Goal: Task Accomplishment & Management: Complete application form

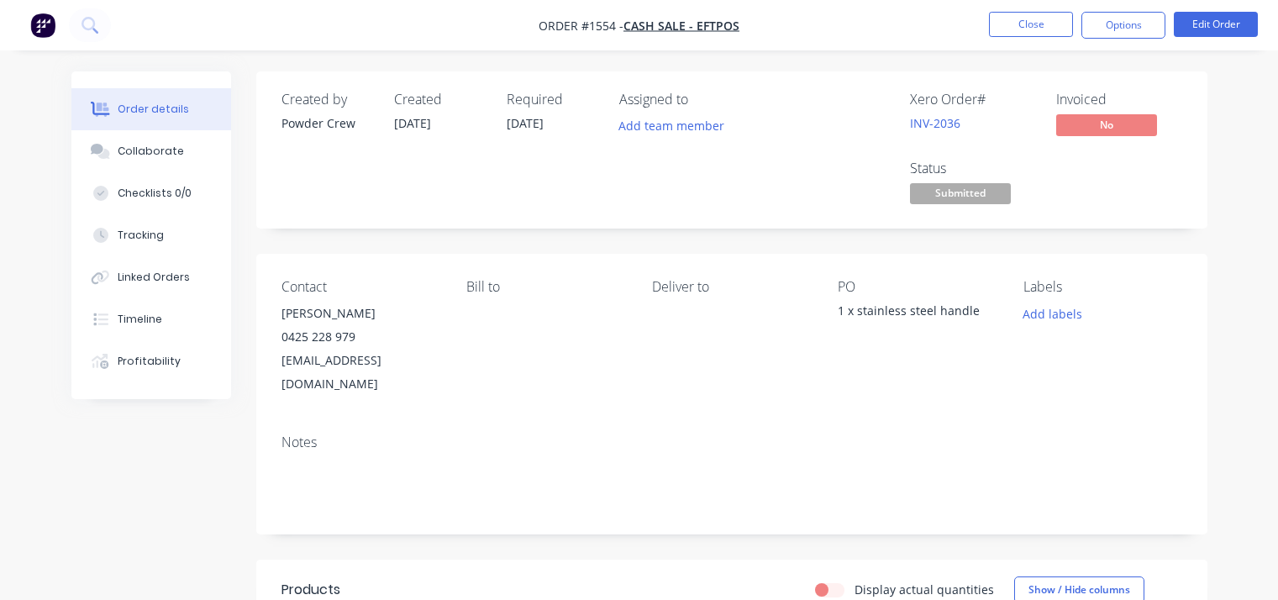
scroll to position [120, 0]
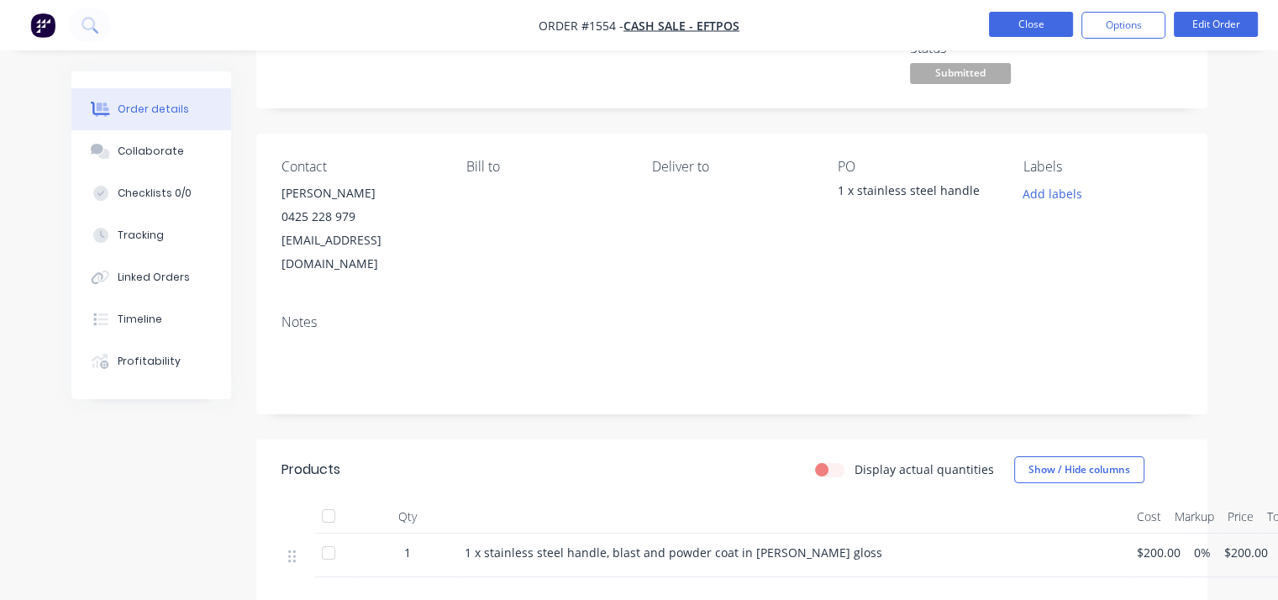
click at [1047, 32] on button "Close" at bounding box center [1031, 24] width 84 height 25
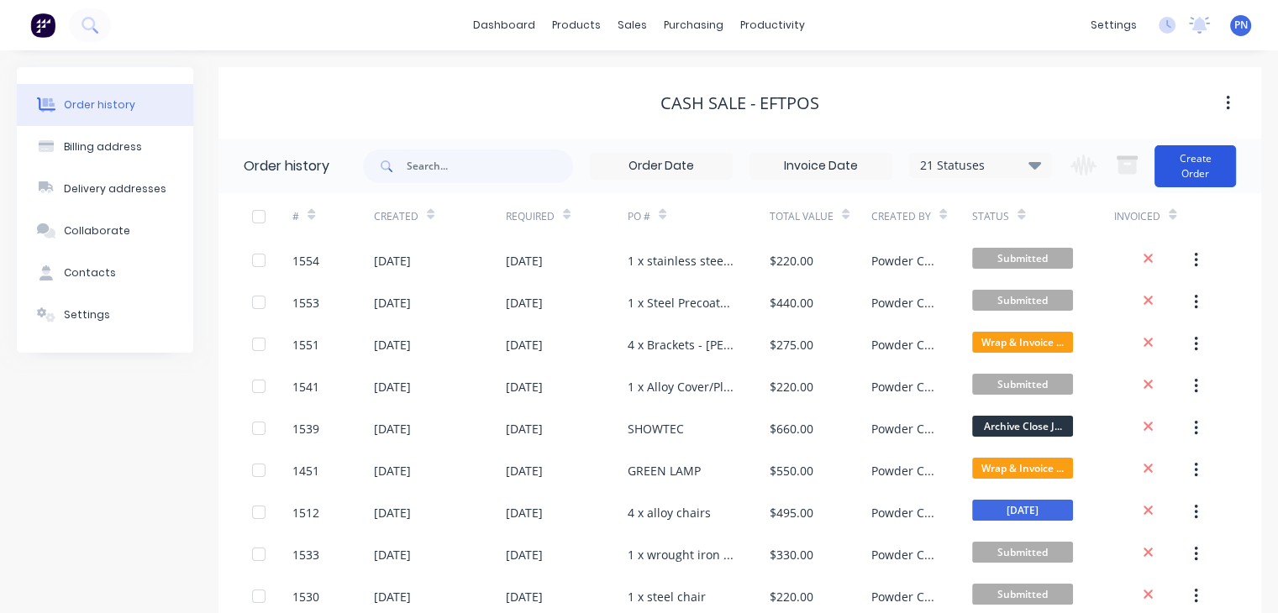
click at [1205, 179] on button "Create Order" at bounding box center [1196, 166] width 82 height 42
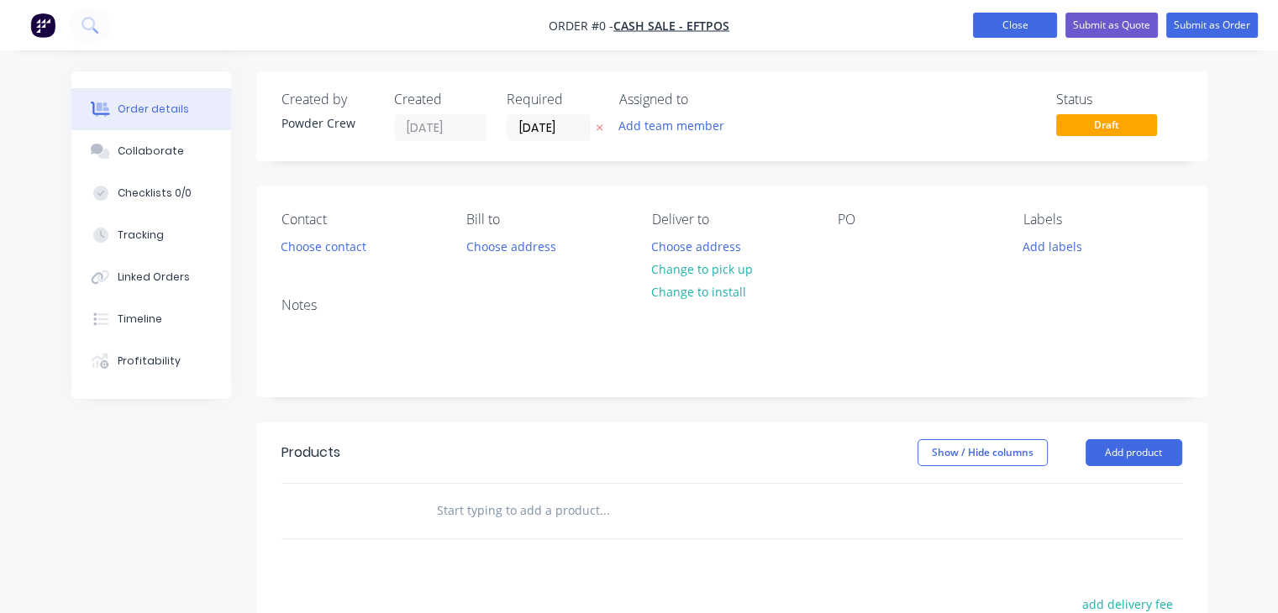
click at [1038, 34] on button "Close" at bounding box center [1015, 25] width 84 height 25
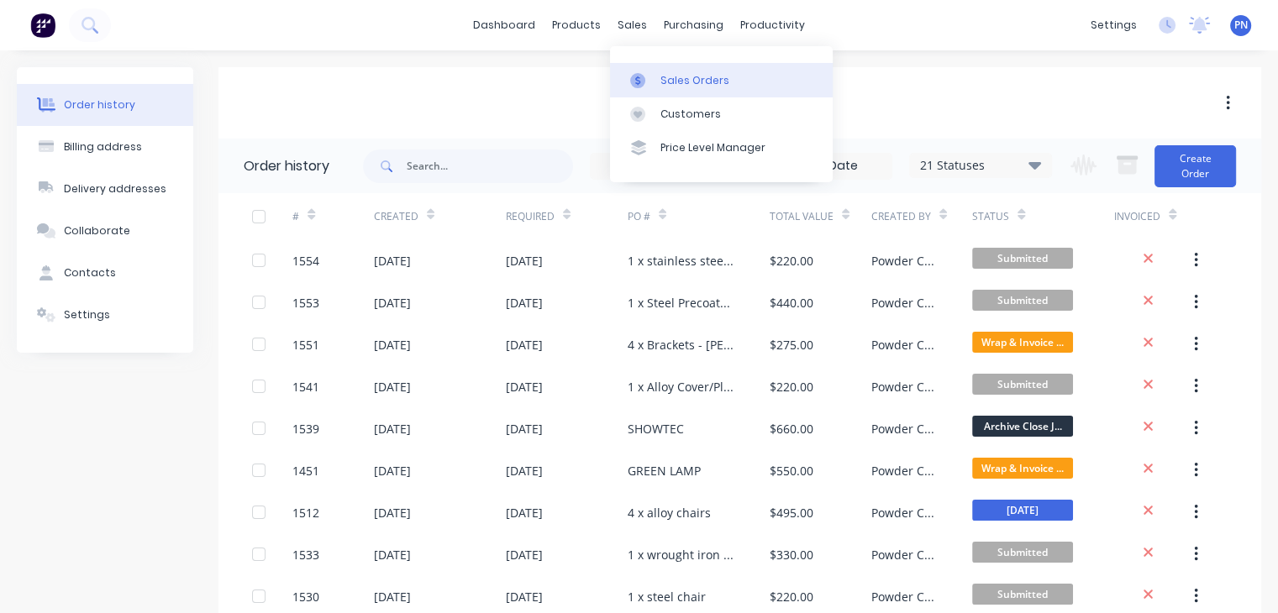
click at [679, 87] on div "Sales Orders" at bounding box center [694, 80] width 69 height 15
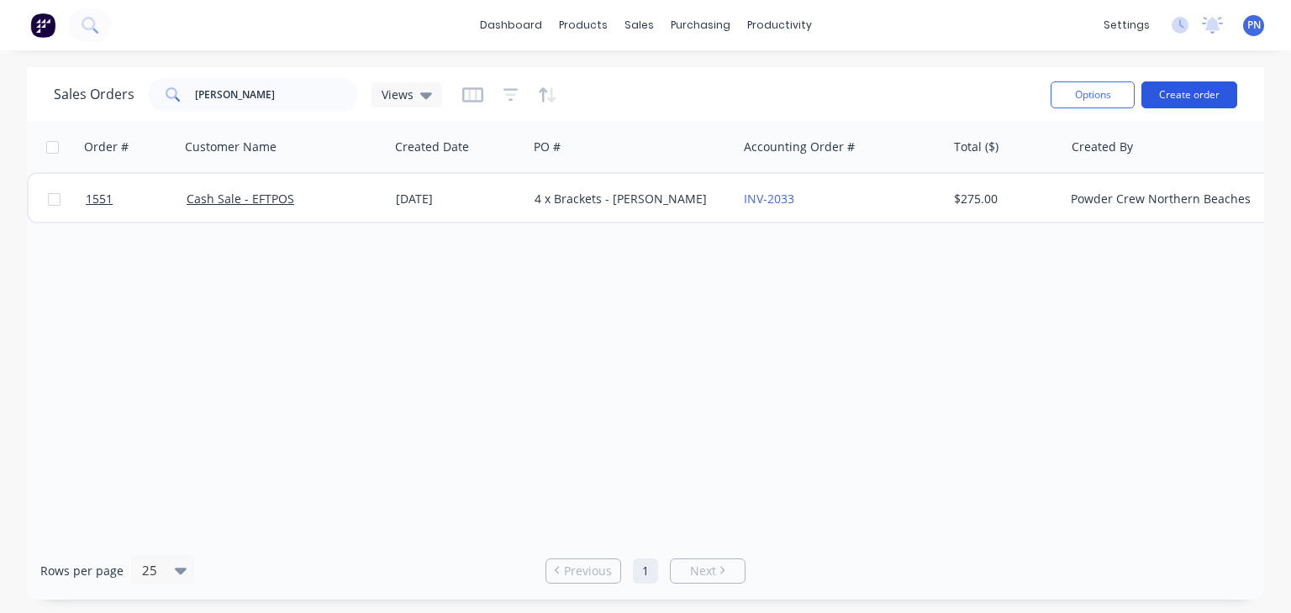
click at [1205, 102] on button "Create order" at bounding box center [1189, 95] width 96 height 27
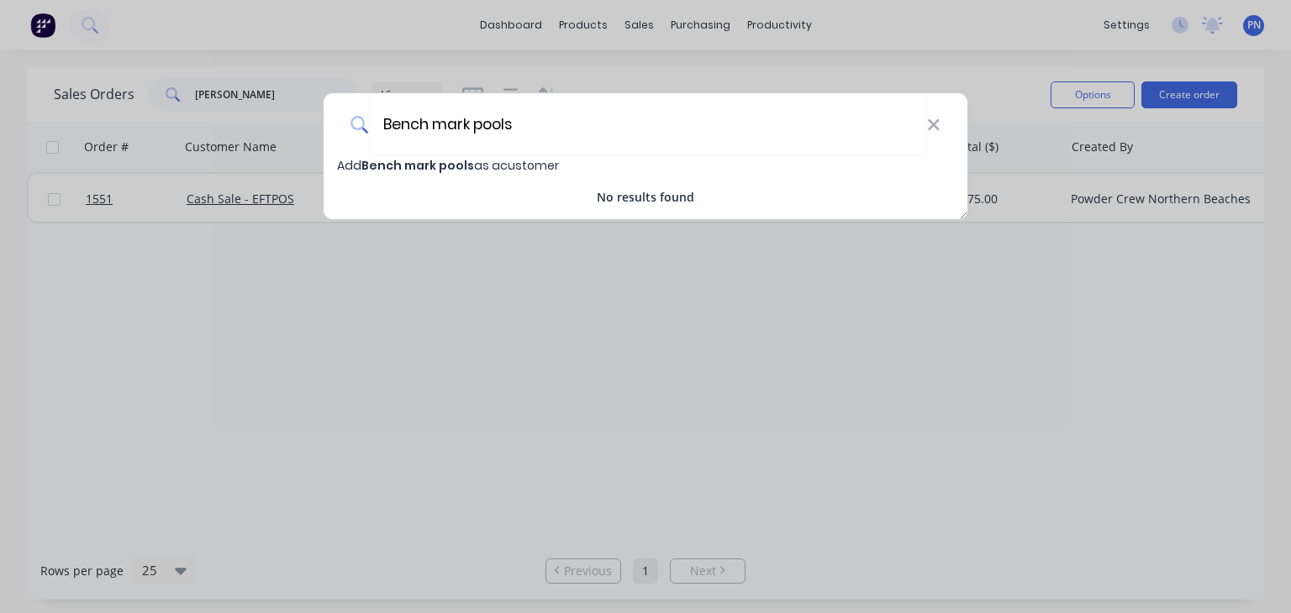
type input "Bench mark pools"
click at [423, 171] on span "Bench mark pools" at bounding box center [417, 165] width 113 height 17
select select "AU"
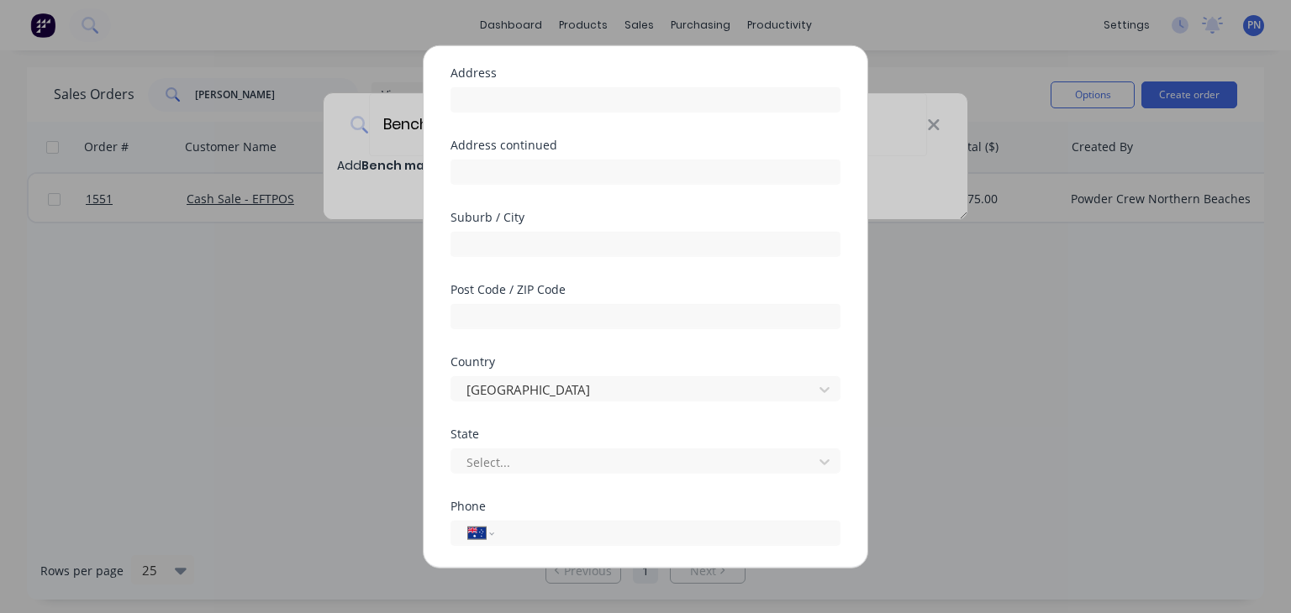
scroll to position [252, 0]
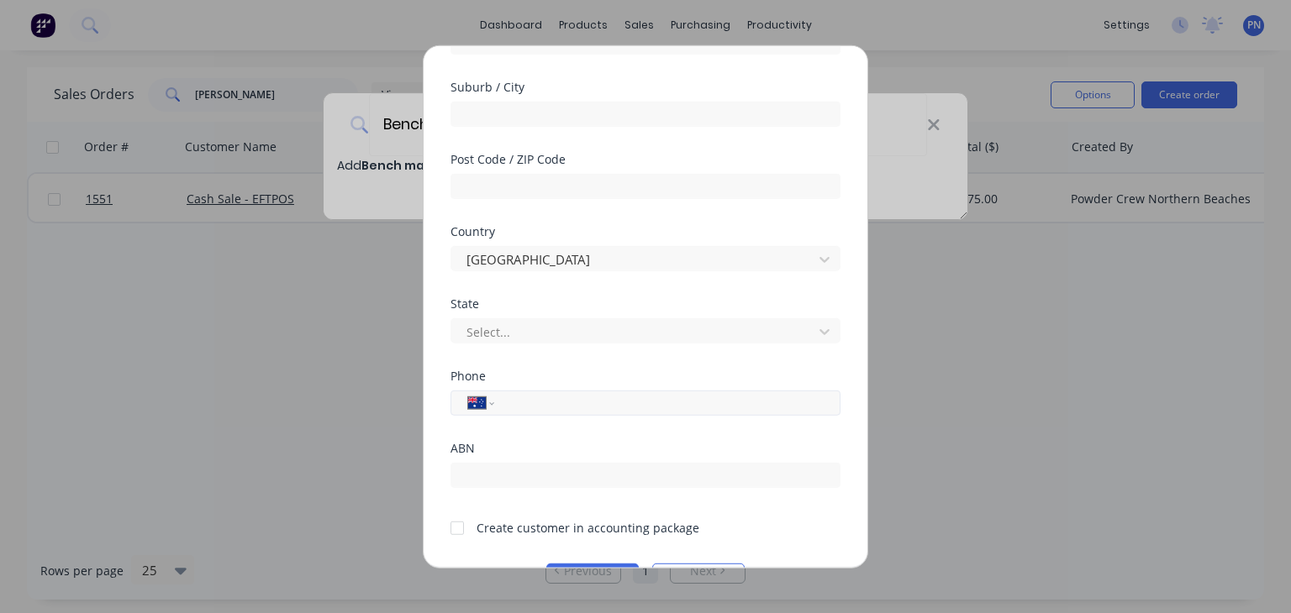
click at [551, 398] on input "tel" at bounding box center [664, 402] width 317 height 19
drag, startPoint x: 604, startPoint y: 406, endPoint x: 430, endPoint y: 404, distance: 173.9
click at [430, 404] on div "Add new customer Customer name Bench mark pools Address Address continued Subur…" at bounding box center [645, 307] width 444 height 522
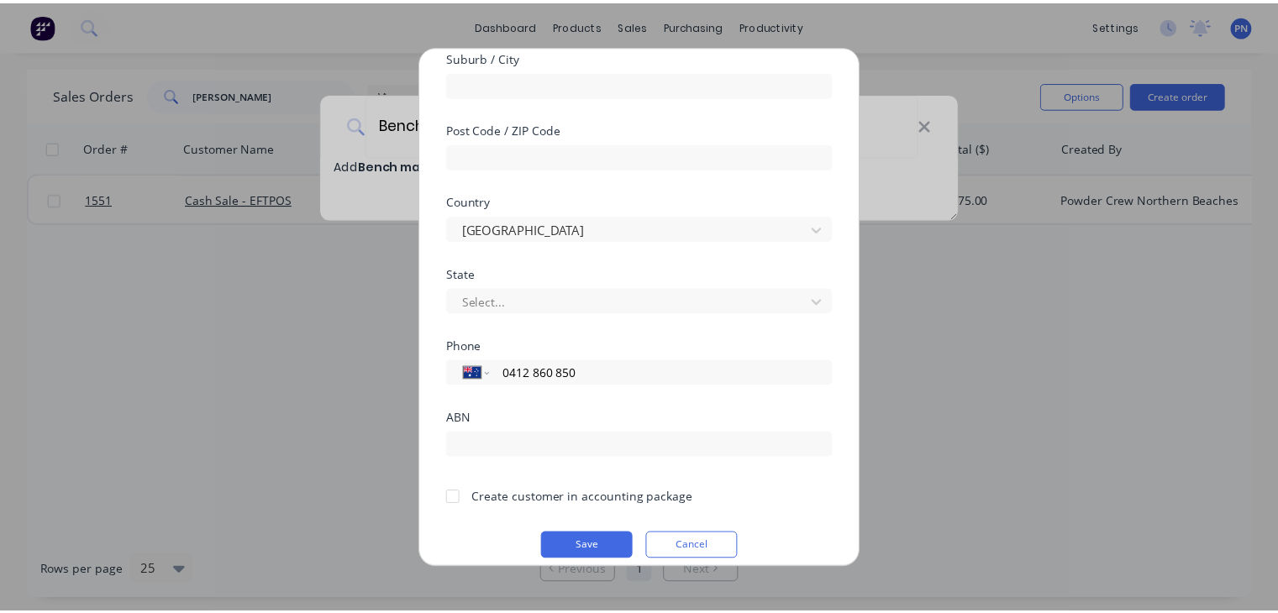
scroll to position [299, 0]
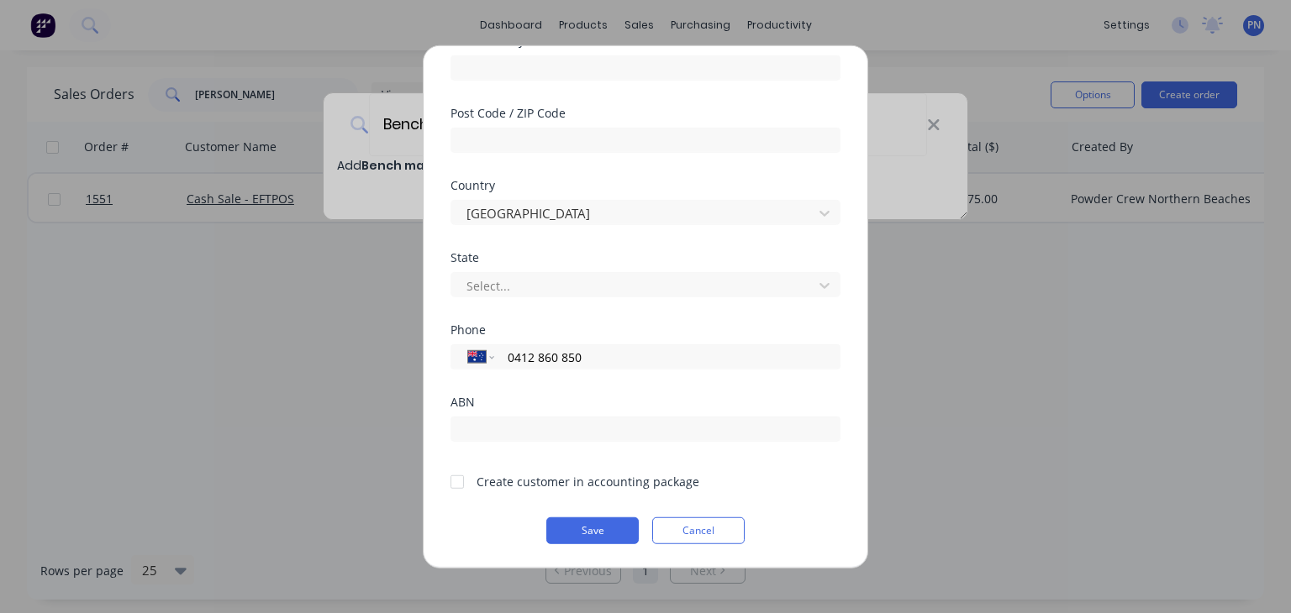
type input "0412 860 850"
click at [454, 481] on div at bounding box center [457, 482] width 34 height 34
click at [582, 539] on button "Save" at bounding box center [592, 531] width 92 height 27
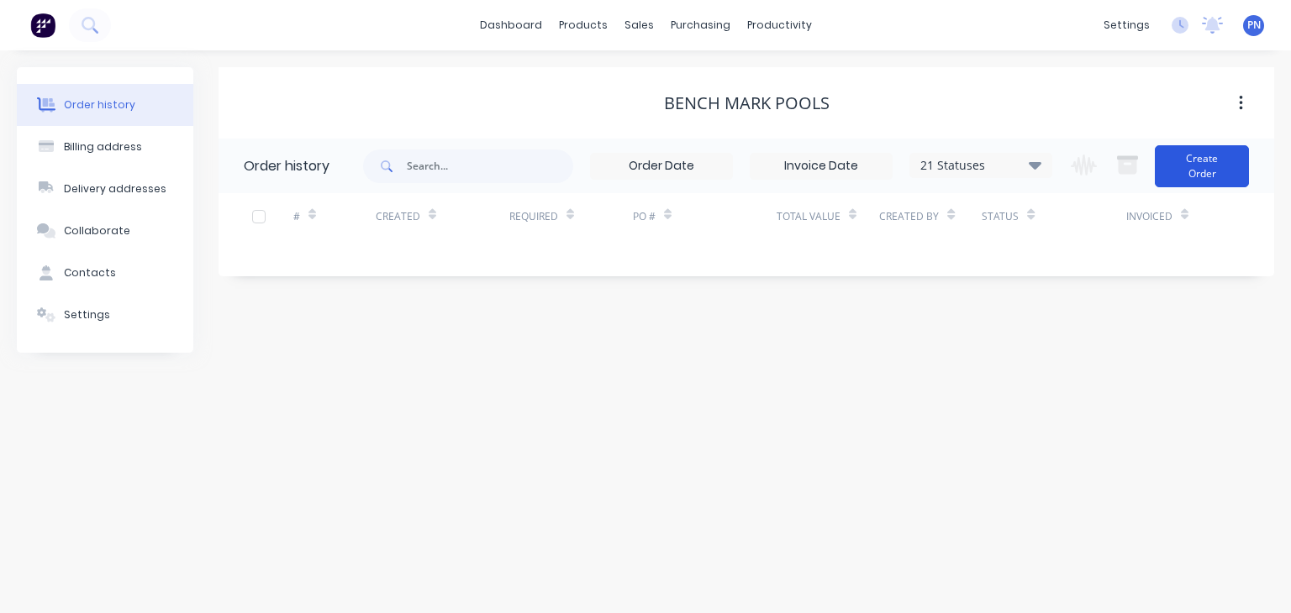
click at [1189, 159] on button "Create Order" at bounding box center [1202, 166] width 94 height 42
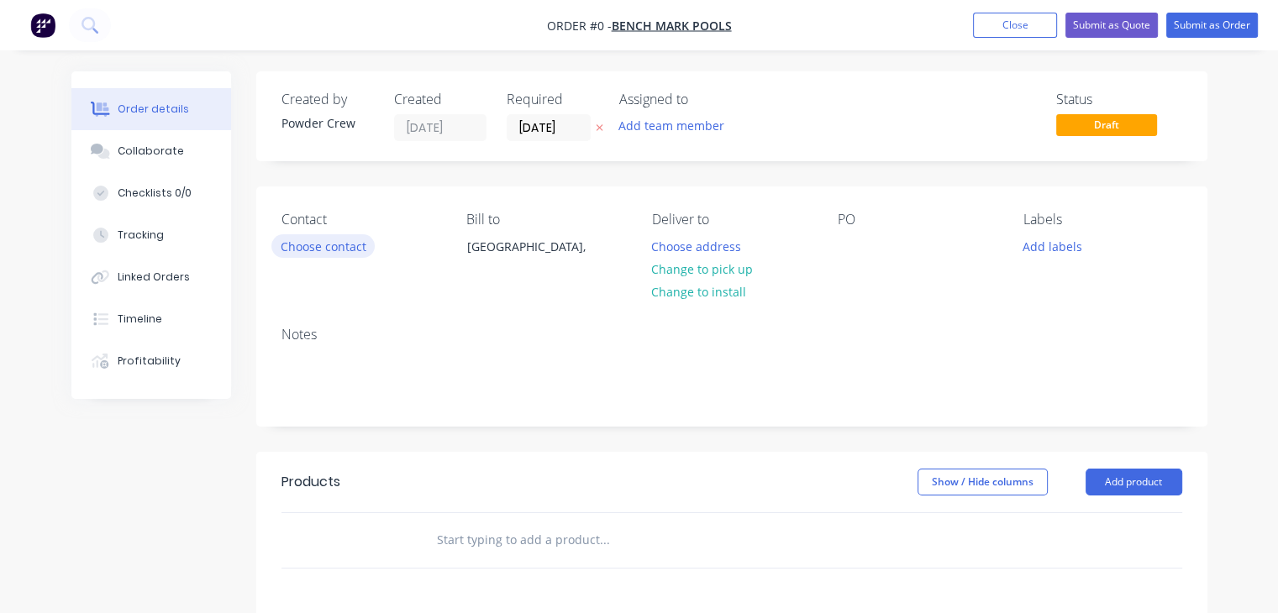
click at [365, 246] on button "Choose contact" at bounding box center [322, 245] width 103 height 23
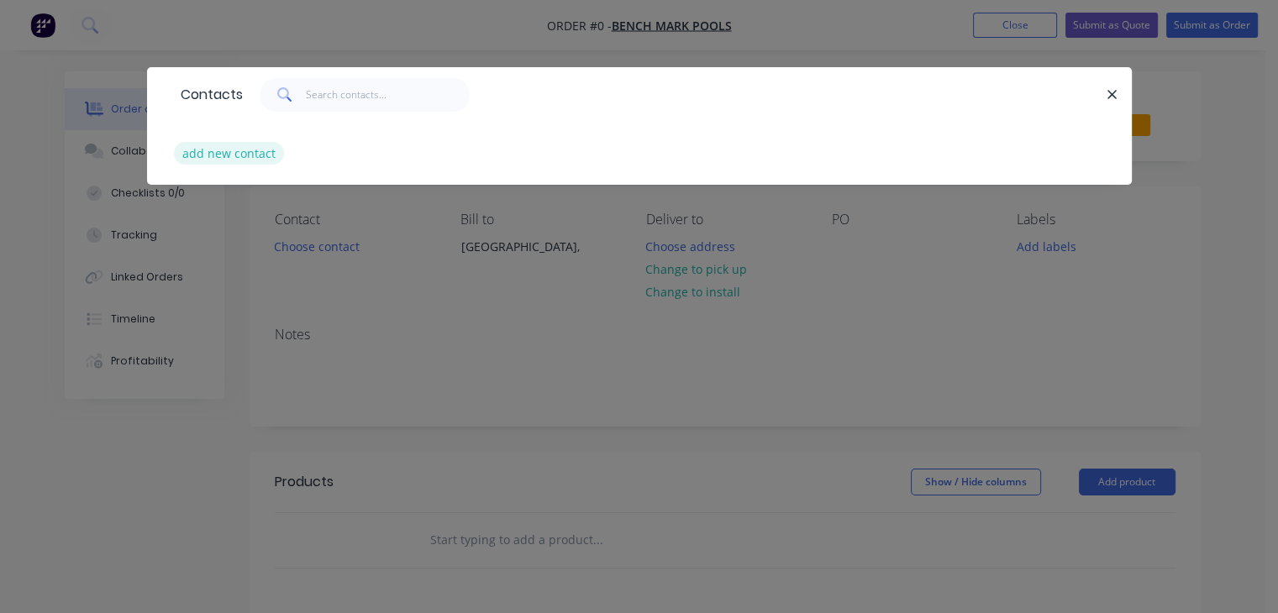
click at [241, 150] on button "add new contact" at bounding box center [229, 153] width 111 height 23
select select "AU"
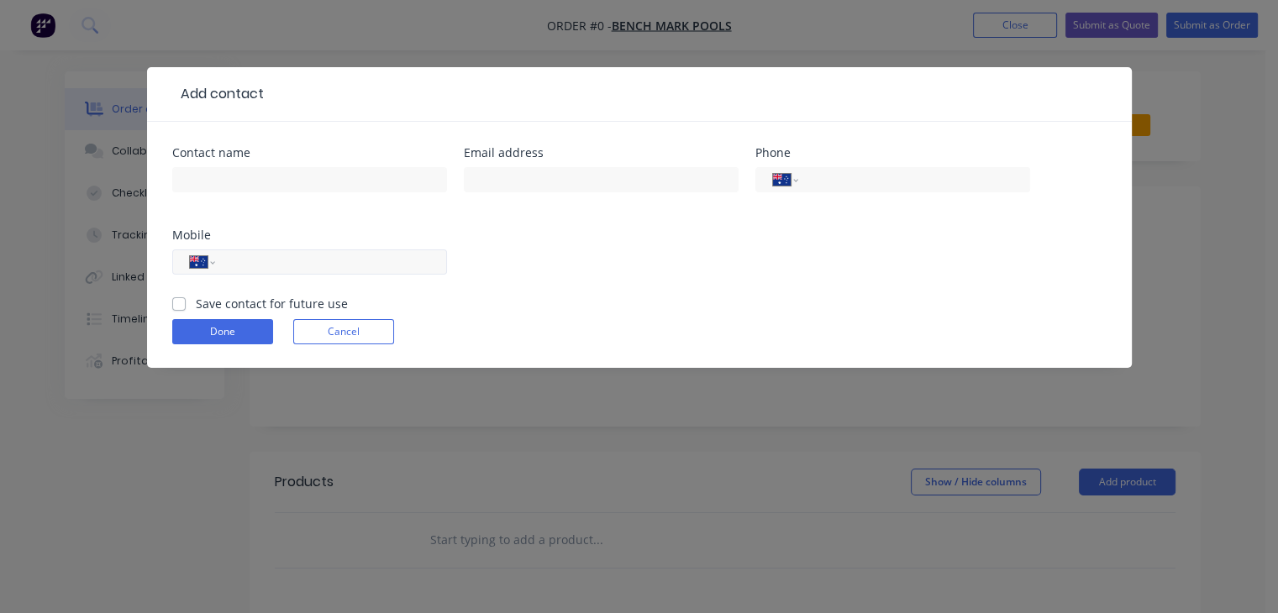
paste input "0412 860 850"
type input "0412 860 850"
click at [268, 173] on input "text" at bounding box center [309, 179] width 275 height 25
type input "[PERSON_NAME]"
drag, startPoint x: 513, startPoint y: 179, endPoint x: 521, endPoint y: 180, distance: 8.4
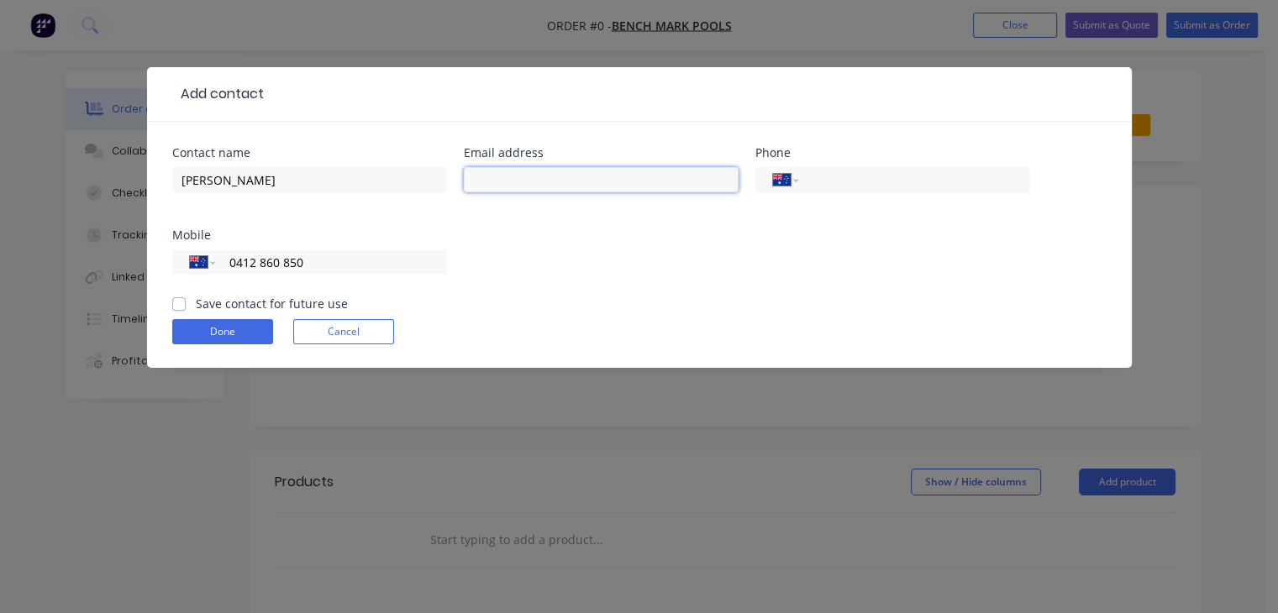
click at [513, 179] on input "text" at bounding box center [601, 179] width 275 height 25
type input "[EMAIL_ADDRESS][DOMAIN_NAME]"
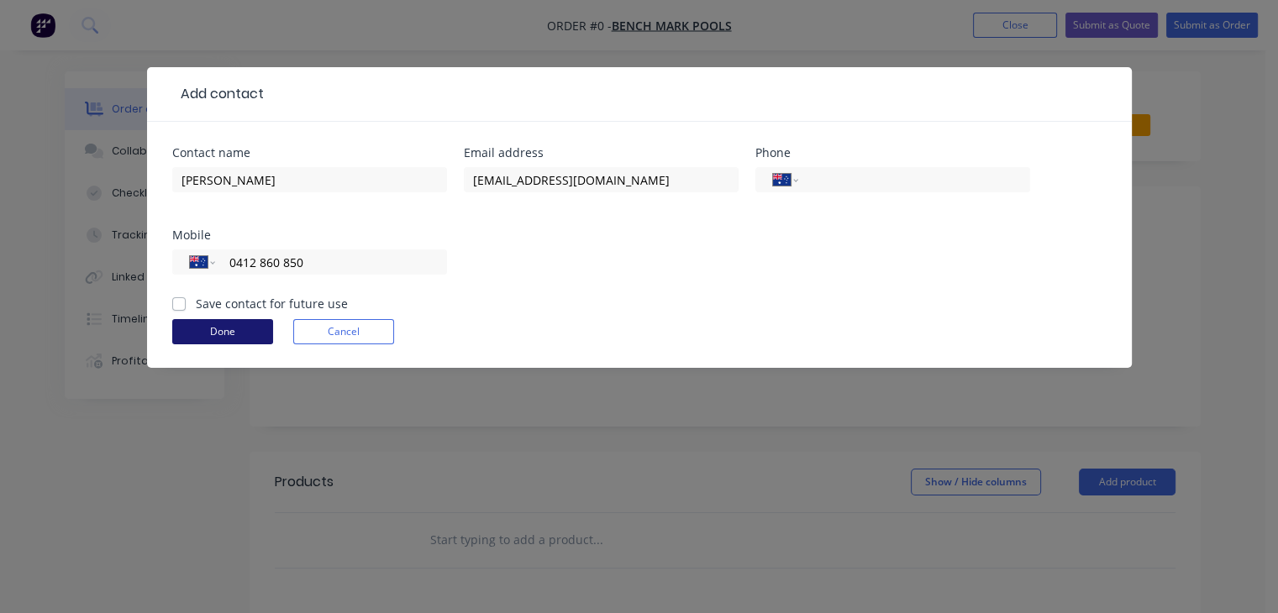
click at [245, 327] on button "Done" at bounding box center [222, 331] width 101 height 25
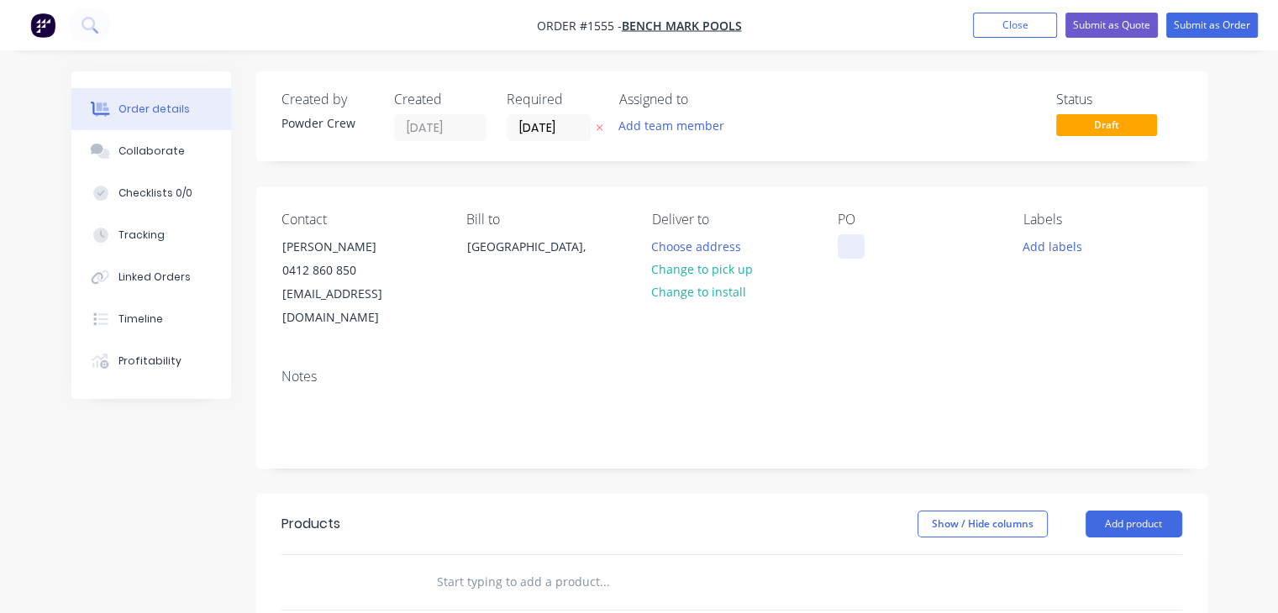
click at [851, 246] on div at bounding box center [851, 246] width 27 height 24
drag, startPoint x: 948, startPoint y: 246, endPoint x: 829, endPoint y: 242, distance: 118.6
click at [829, 242] on div "Contact [PERSON_NAME] [PHONE_NUMBER] [EMAIL_ADDRESS][DOMAIN_NAME] Bill to [GEOG…" at bounding box center [731, 271] width 951 height 169
copy div "1 x ally pool gate"
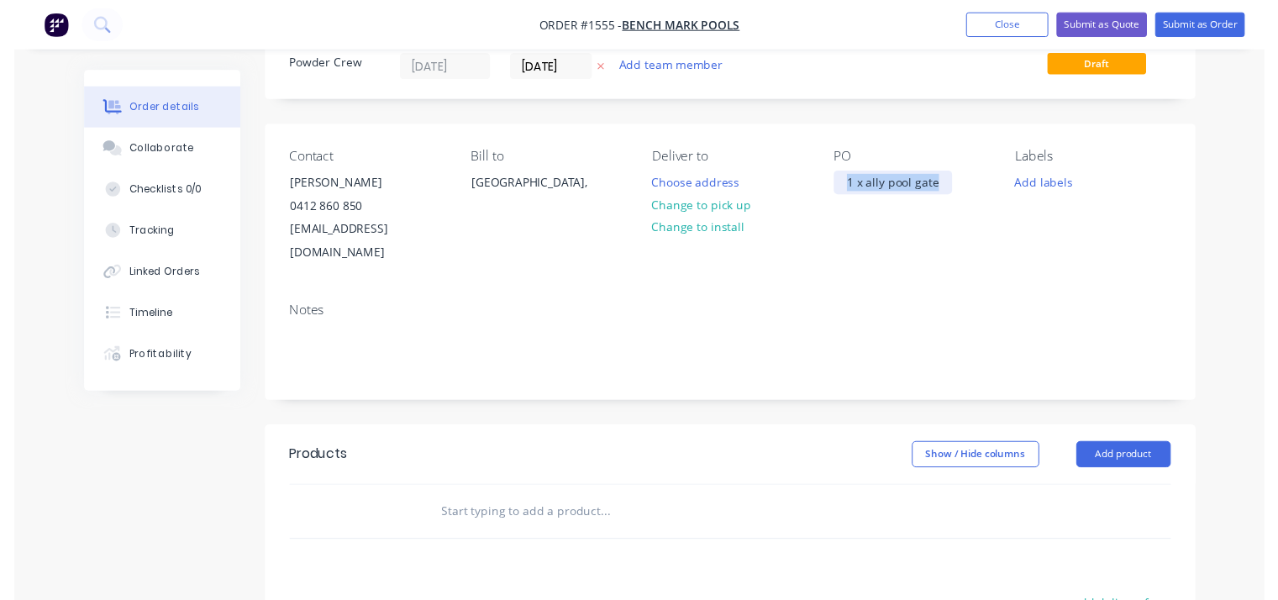
scroll to position [252, 0]
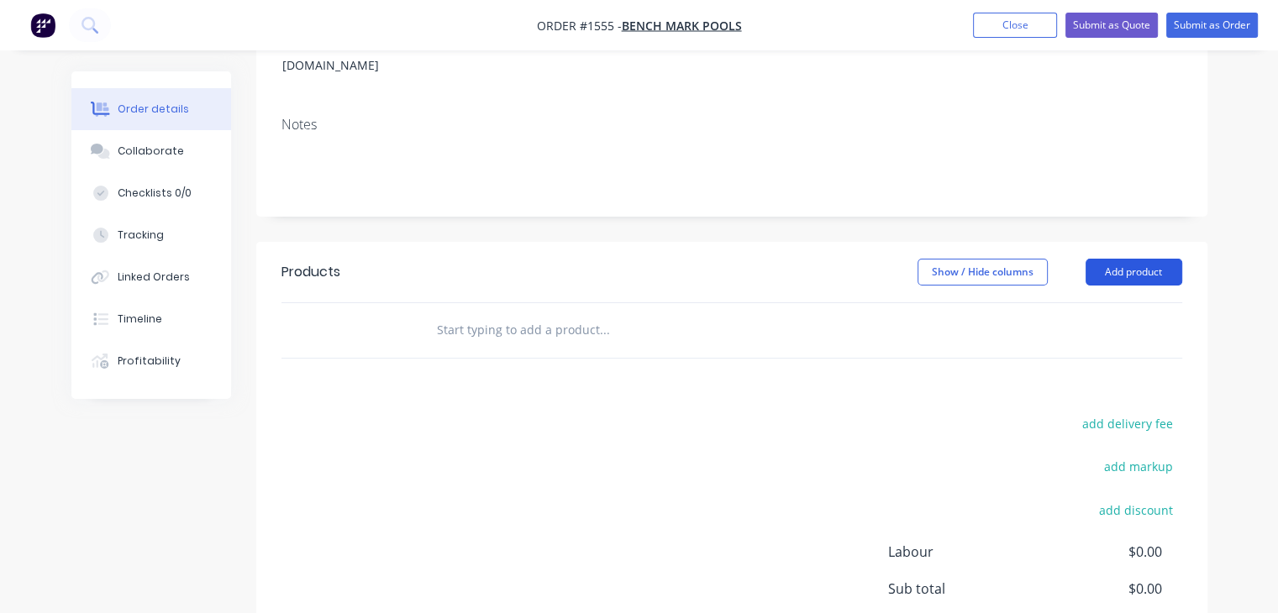
click at [1131, 259] on button "Add product" at bounding box center [1134, 272] width 97 height 27
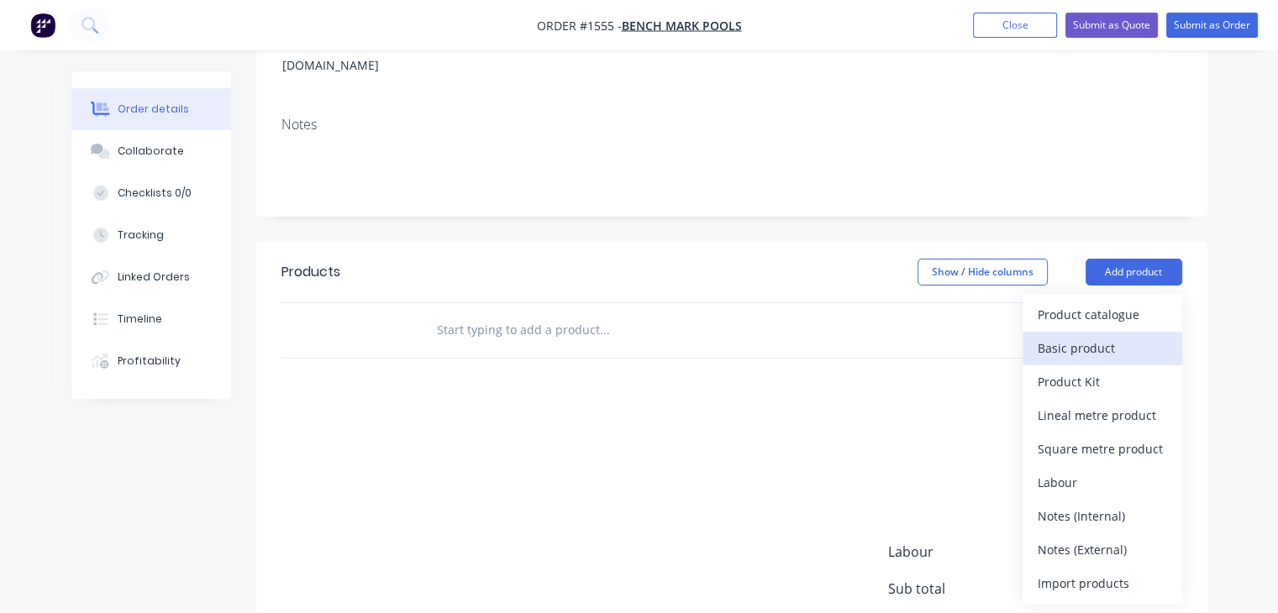
click at [1116, 336] on div "Basic product" at bounding box center [1102, 348] width 129 height 24
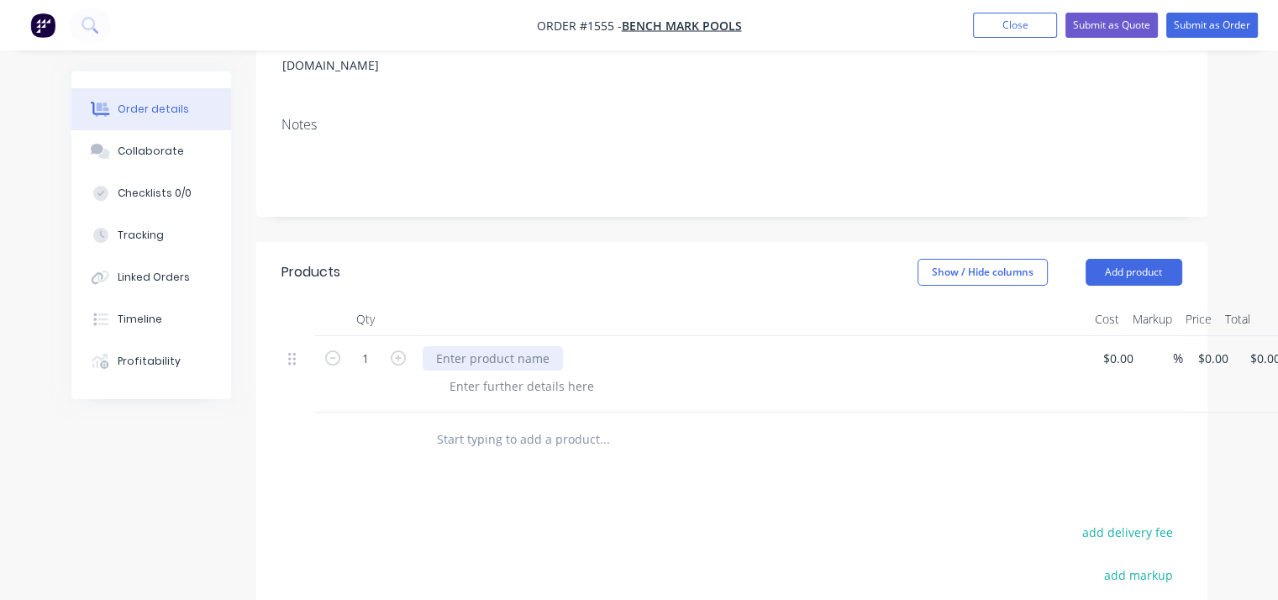
paste div
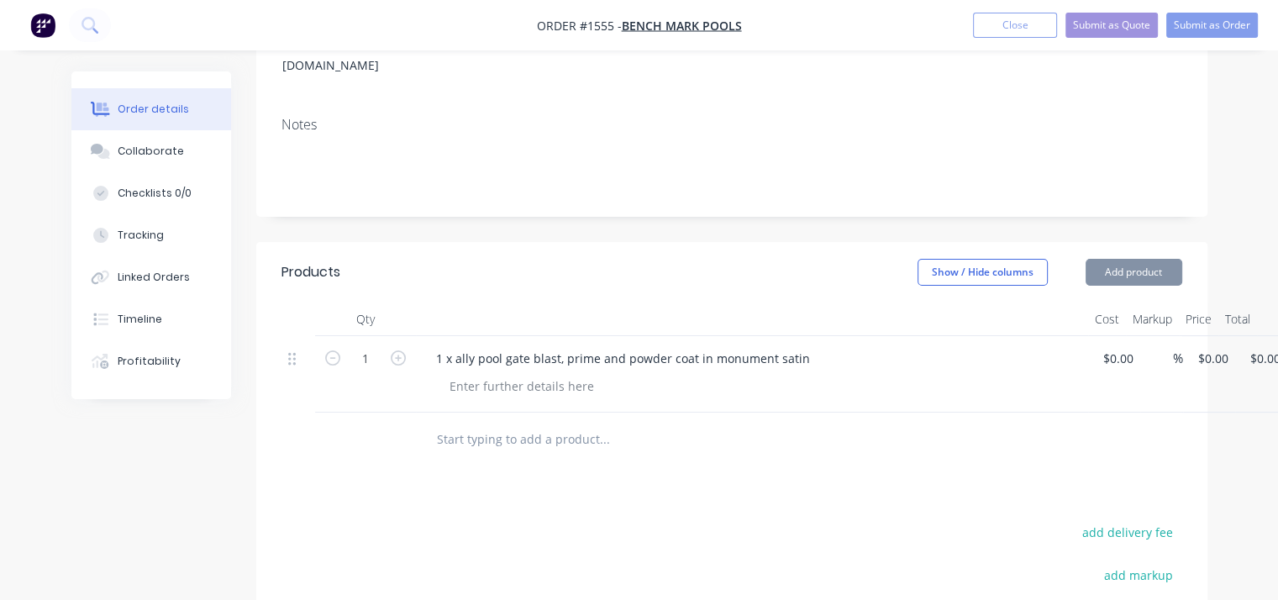
click at [829, 423] on div at bounding box center [675, 440] width 504 height 34
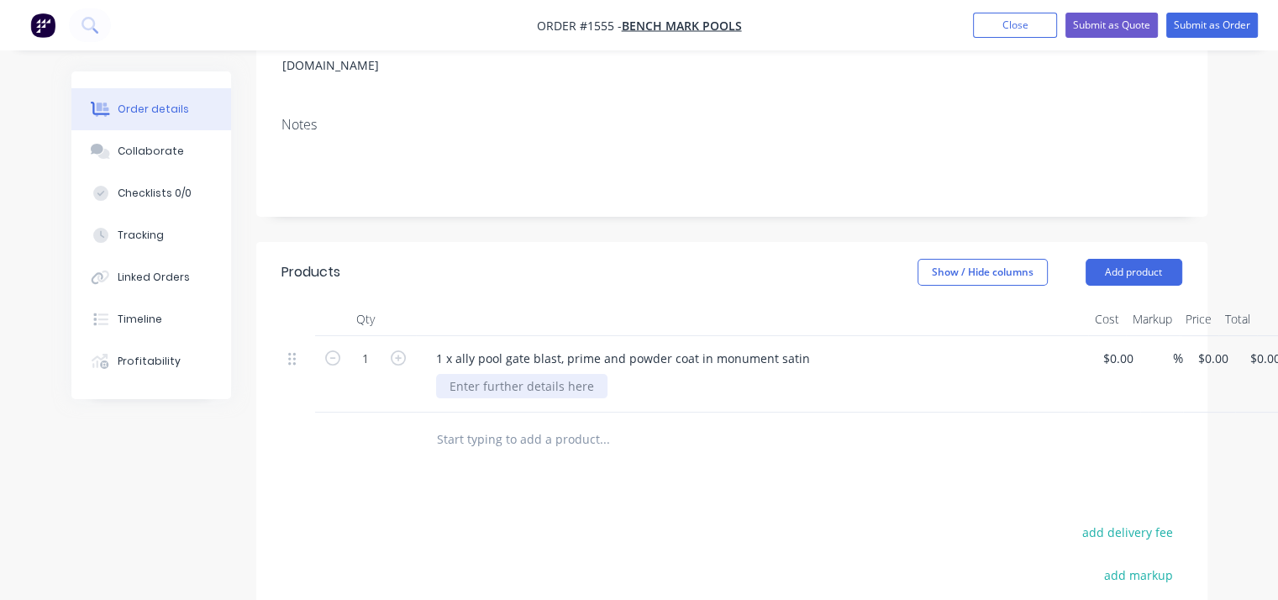
click at [576, 374] on div at bounding box center [521, 386] width 171 height 24
click at [1203, 30] on button "Submit as Order" at bounding box center [1212, 25] width 92 height 25
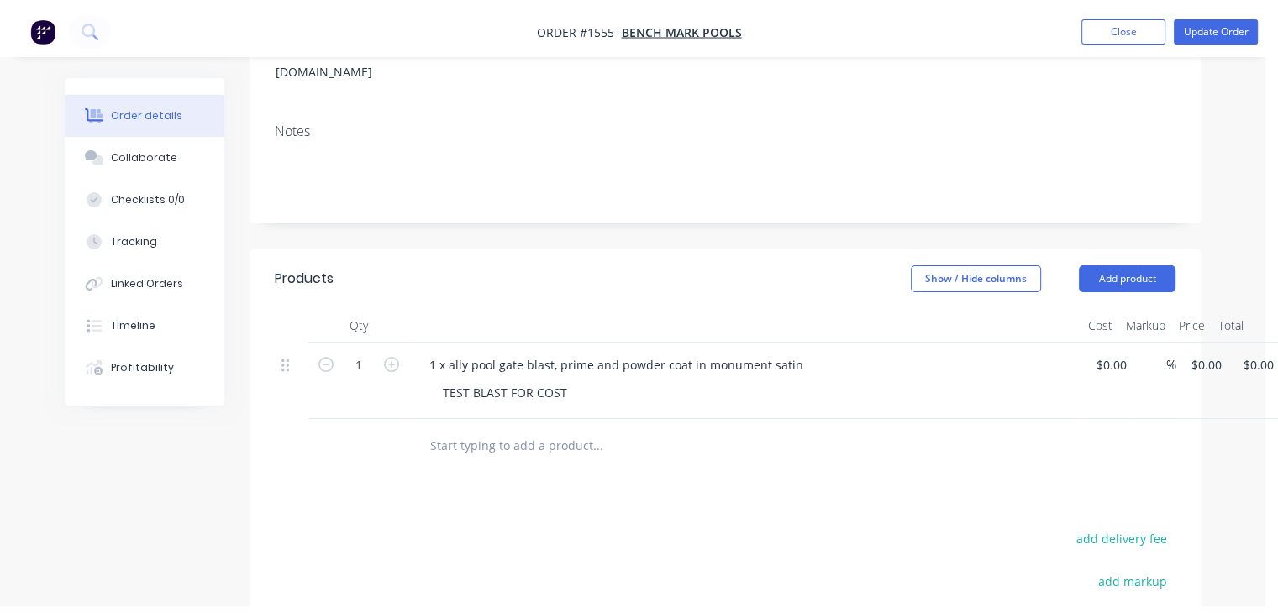
scroll to position [0, 0]
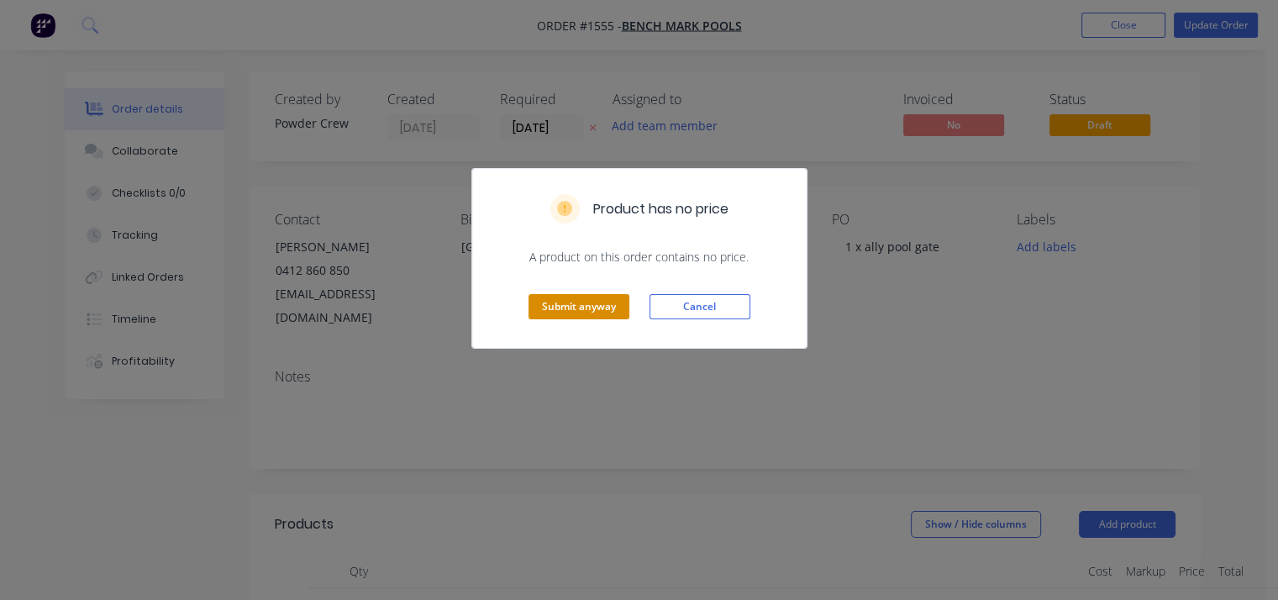
click at [595, 302] on button "Submit anyway" at bounding box center [579, 306] width 101 height 25
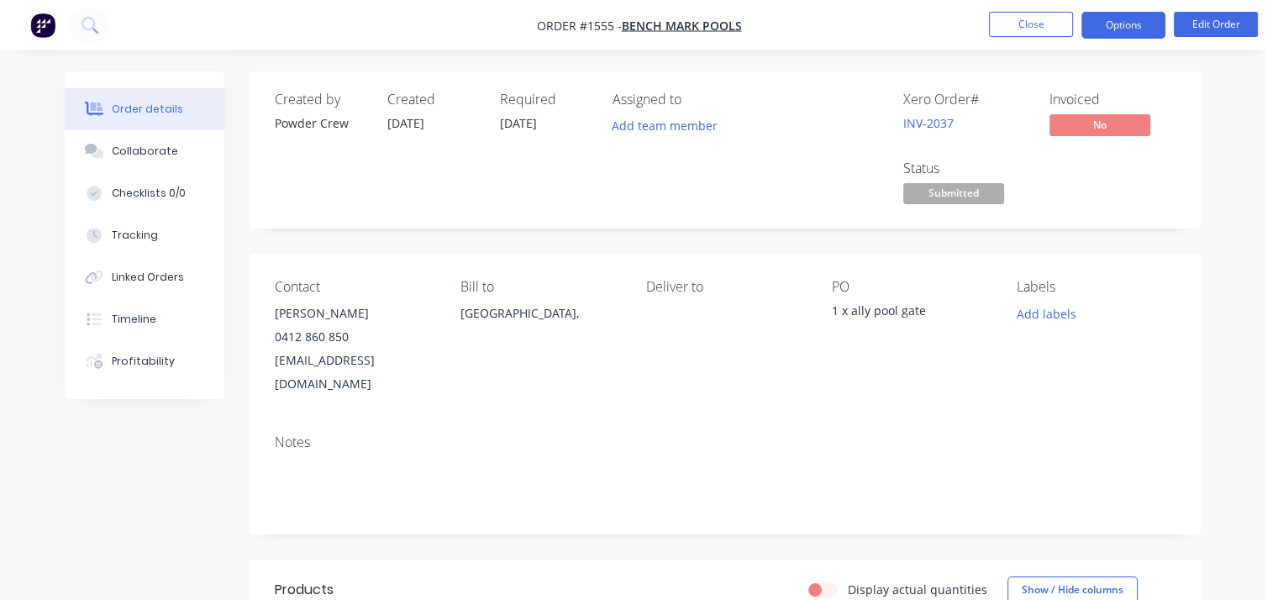
click at [1152, 28] on button "Options" at bounding box center [1123, 25] width 84 height 27
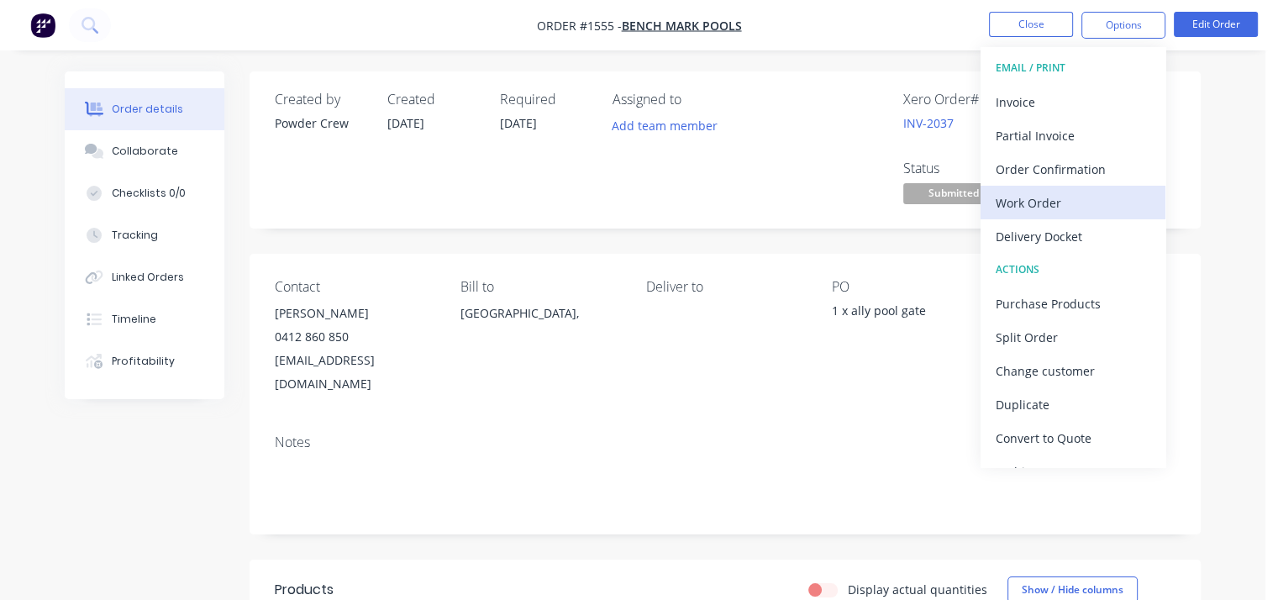
click at [1112, 198] on div "Work Order" at bounding box center [1073, 203] width 155 height 24
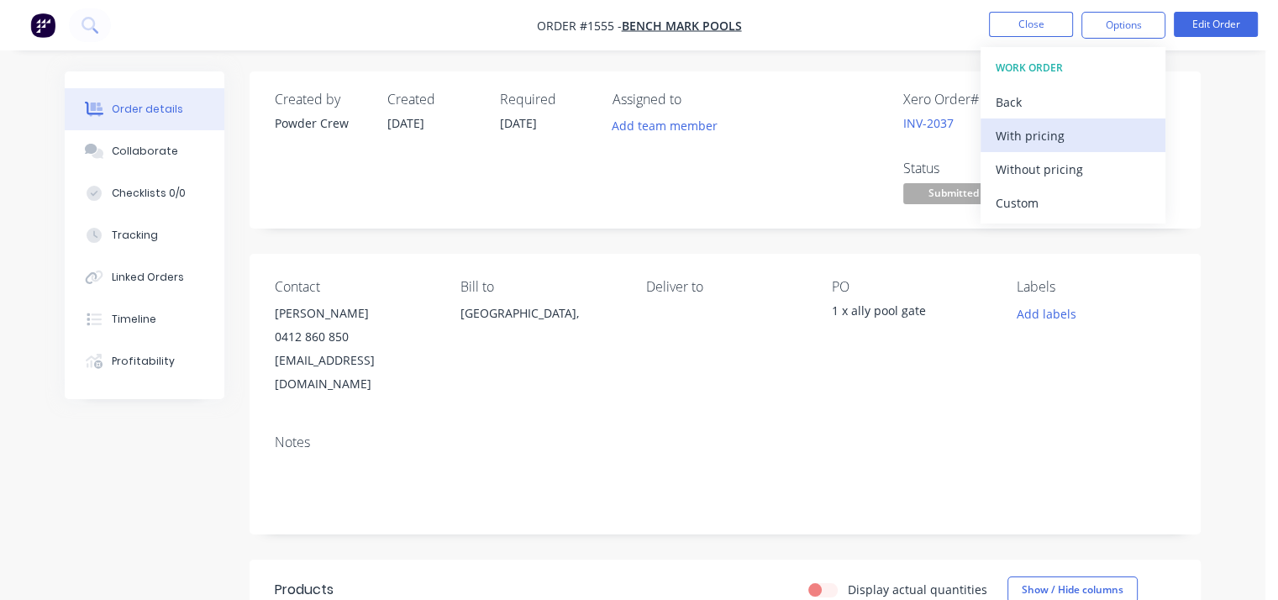
click at [1109, 132] on div "With pricing" at bounding box center [1073, 136] width 155 height 24
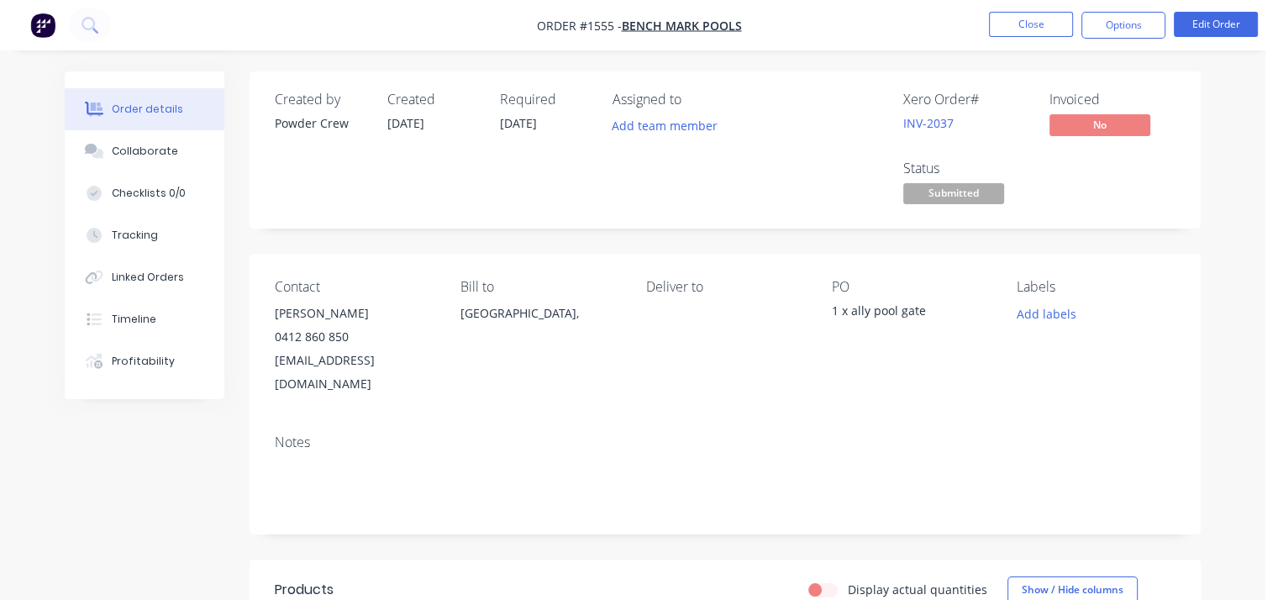
click at [865, 29] on nav "Order #1555 - Bench mark pools Close Options Edit Order" at bounding box center [639, 25] width 1278 height 50
click at [1022, 18] on button "Close" at bounding box center [1031, 24] width 84 height 25
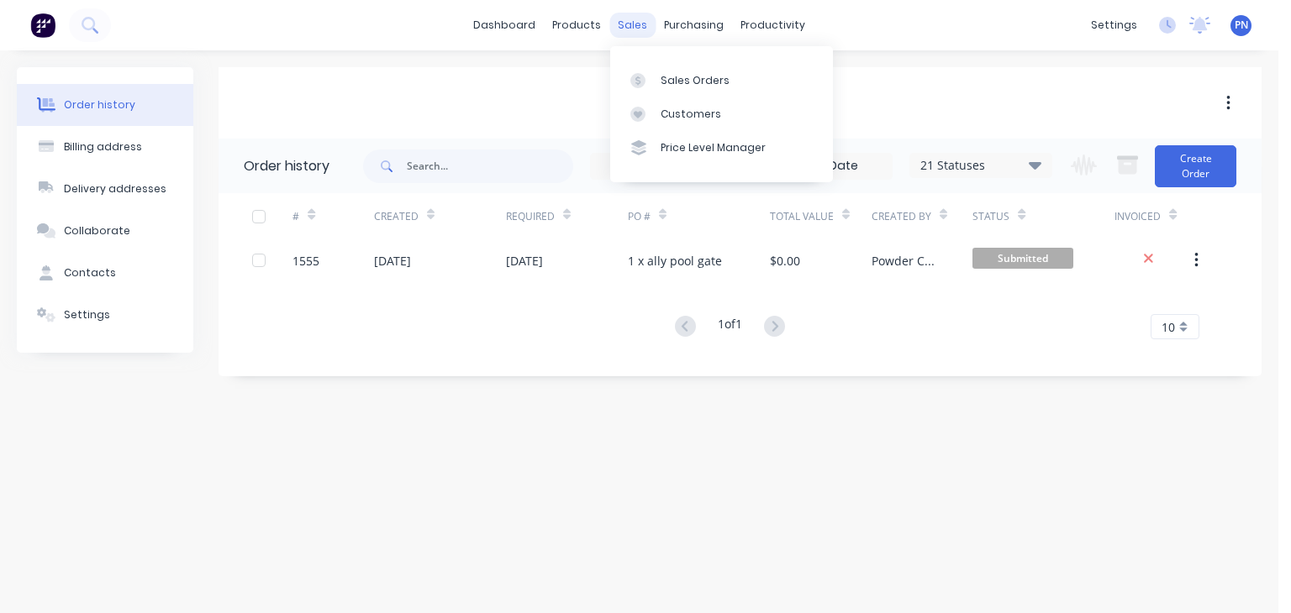
click at [623, 22] on div "sales" at bounding box center [632, 25] width 46 height 25
click at [699, 80] on div "Sales Orders" at bounding box center [694, 80] width 69 height 15
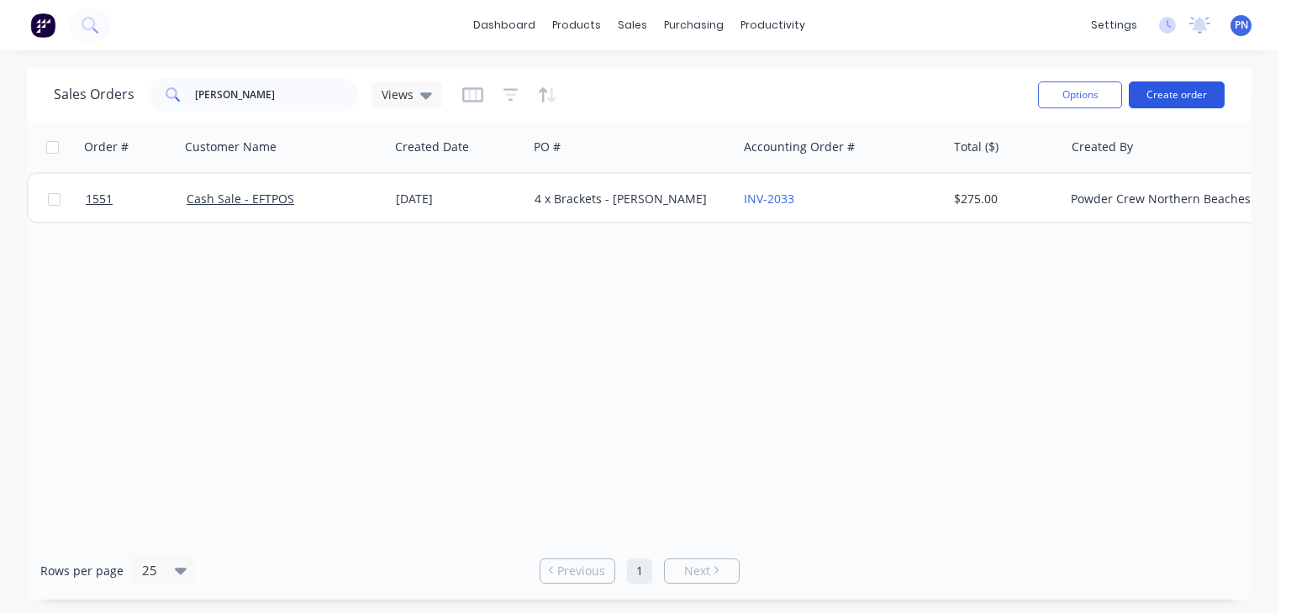
click at [1170, 92] on button "Create order" at bounding box center [1176, 95] width 96 height 27
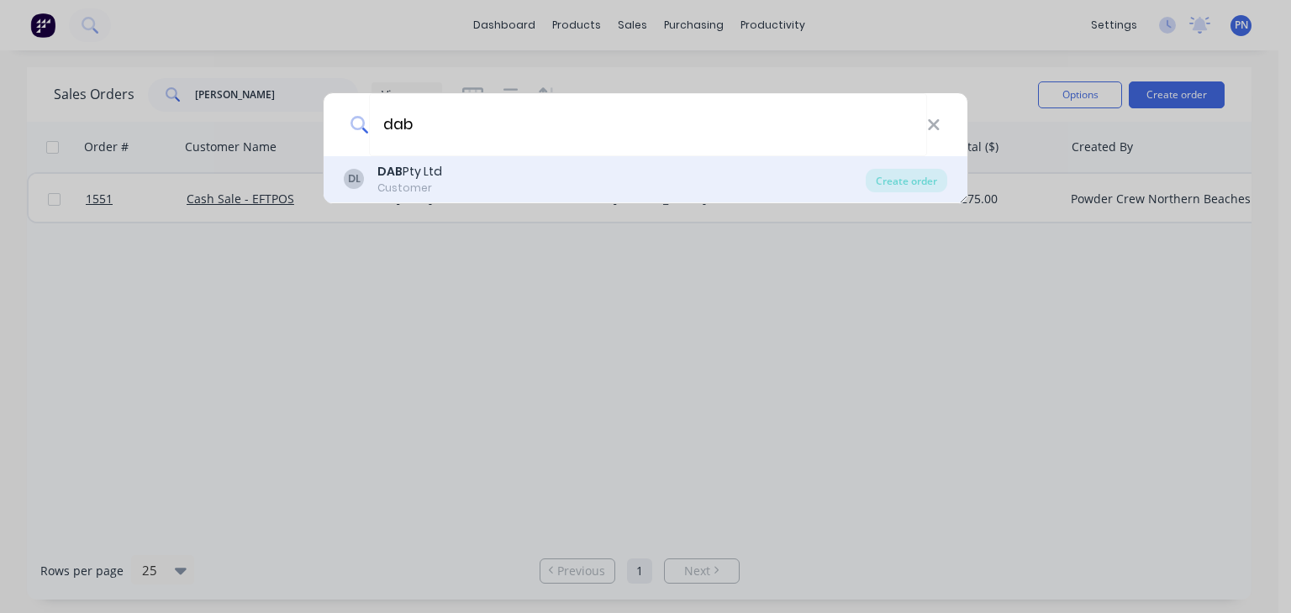
type input "dab"
click at [483, 169] on div "DL DAB Pty Ltd Customer" at bounding box center [605, 179] width 522 height 33
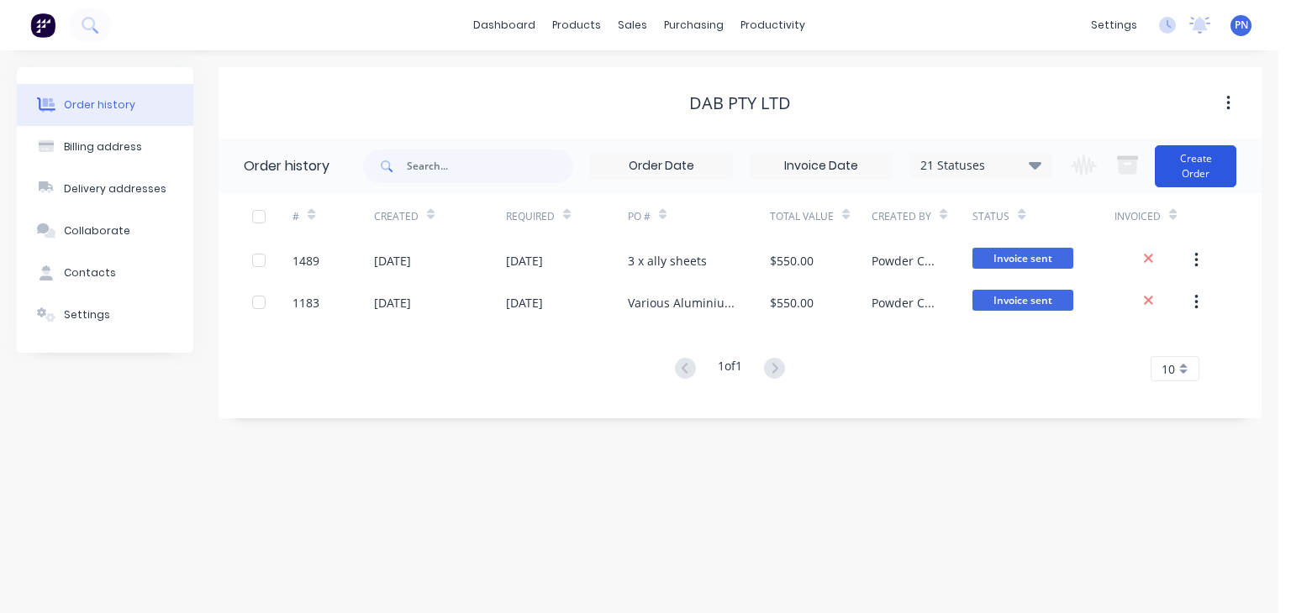
click at [1190, 169] on button "Create Order" at bounding box center [1196, 166] width 82 height 42
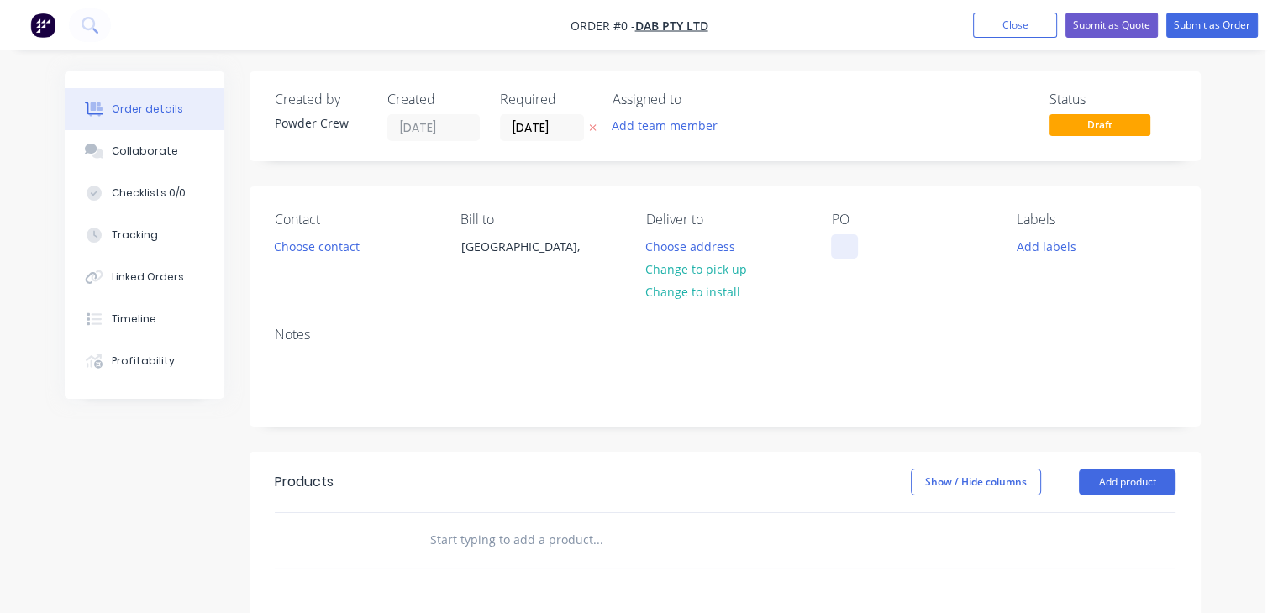
click at [844, 246] on div at bounding box center [844, 246] width 27 height 24
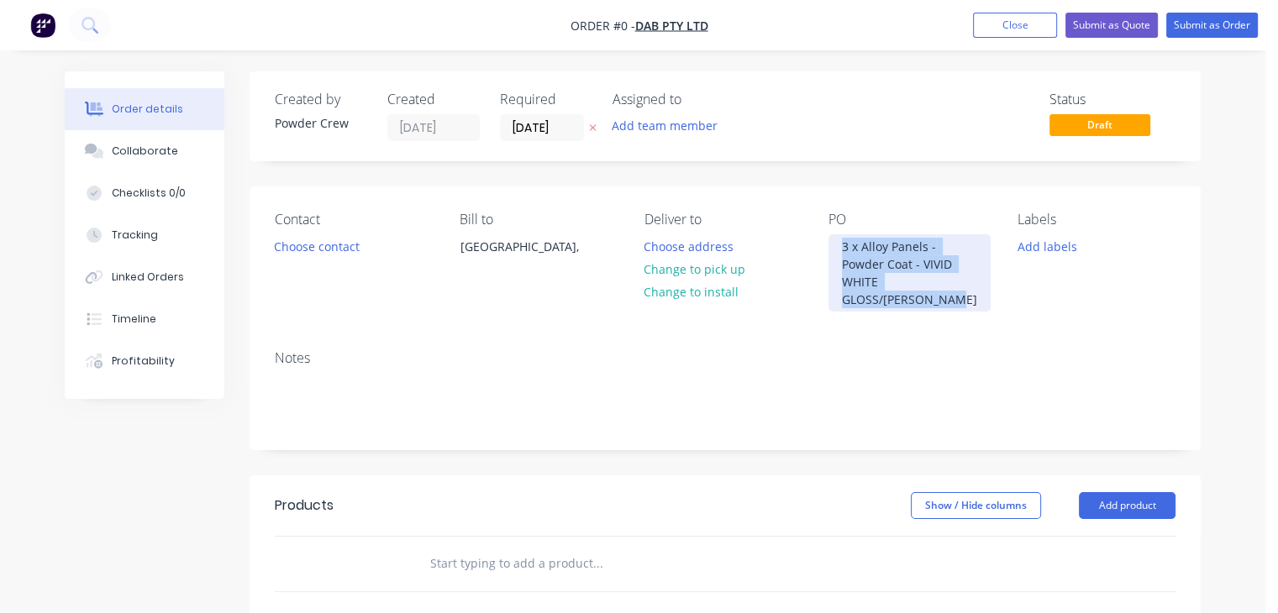
drag, startPoint x: 886, startPoint y: 301, endPoint x: 785, endPoint y: 207, distance: 137.9
click at [785, 207] on div "Contact Choose contact Bill to [GEOGRAPHIC_DATA], Deliver to Choose address Cha…" at bounding box center [725, 262] width 951 height 150
copy div "3 x Alloy Panels - Powder Coat - VIVID WHITE GLOSS/[PERSON_NAME]"
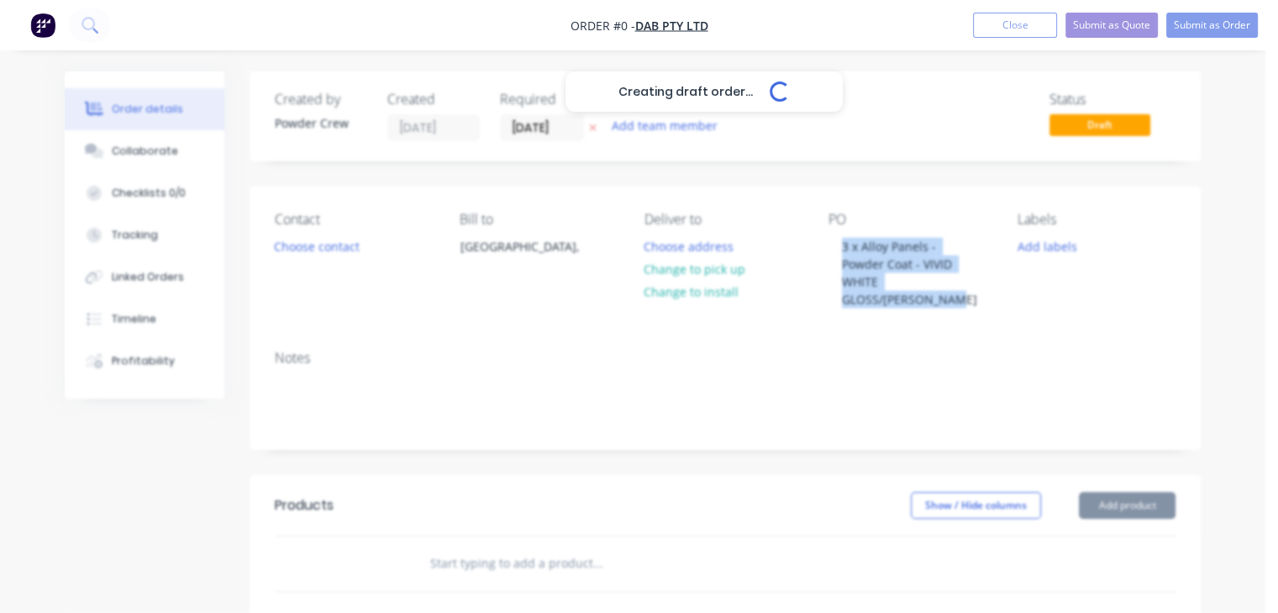
click at [1107, 505] on div "Creating draft order... Loading... Order details Collaborate Checklists 0/0 Tra…" at bounding box center [633, 546] width 1170 height 950
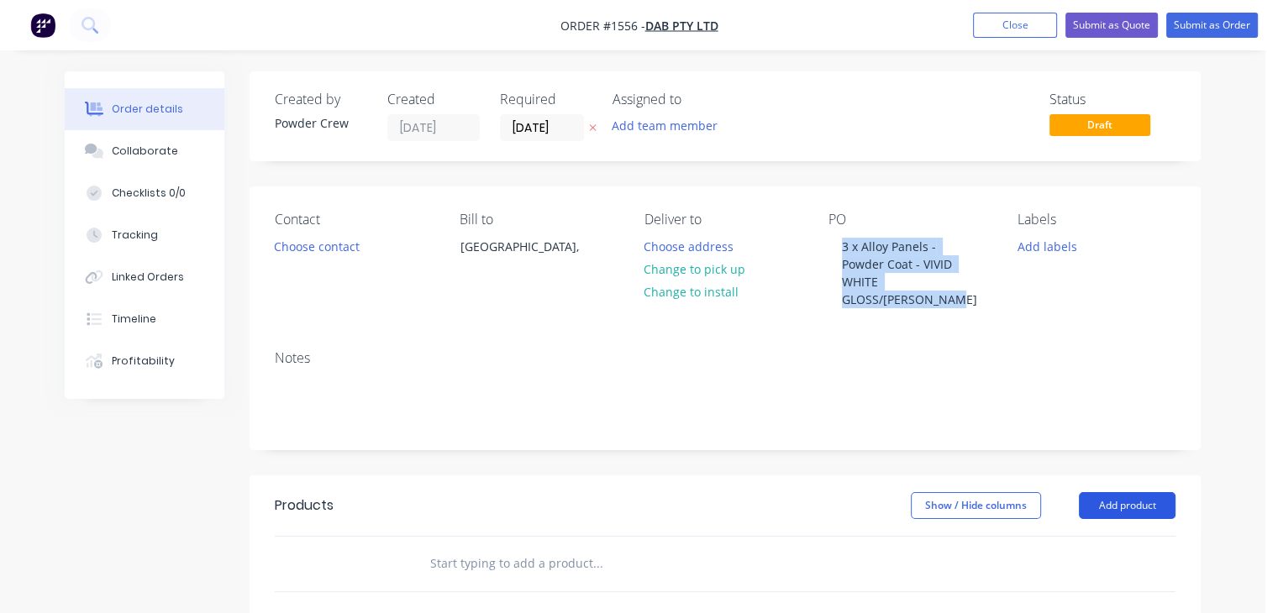
click at [1108, 505] on button "Add product" at bounding box center [1127, 505] width 97 height 27
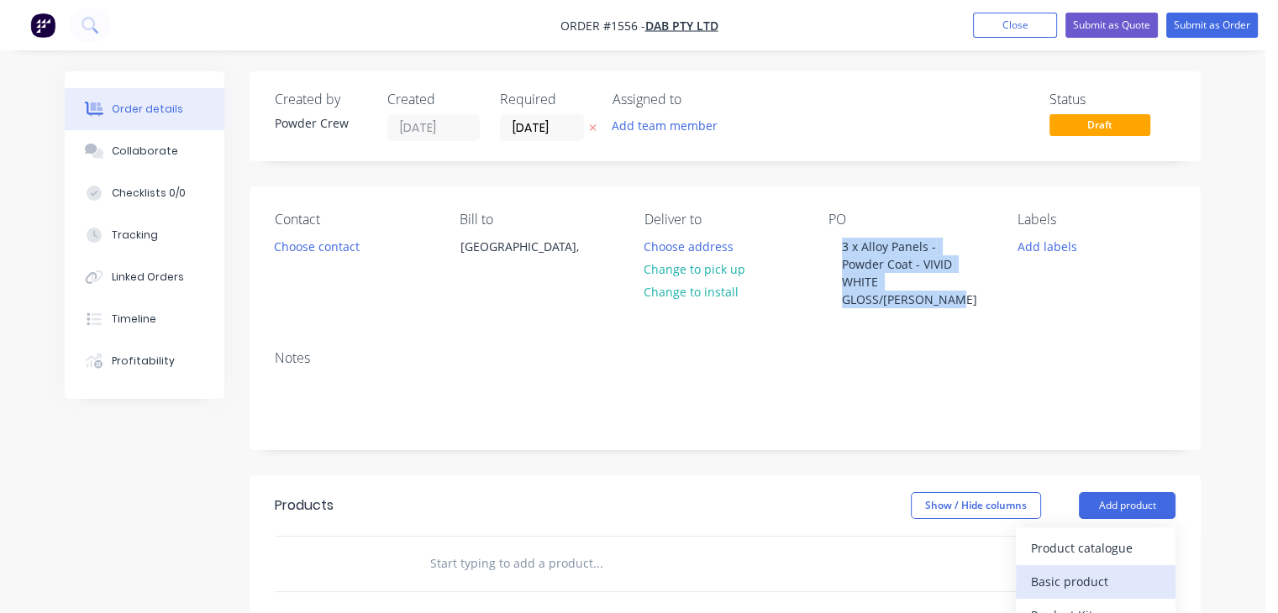
click at [1084, 576] on div "Basic product" at bounding box center [1095, 582] width 129 height 24
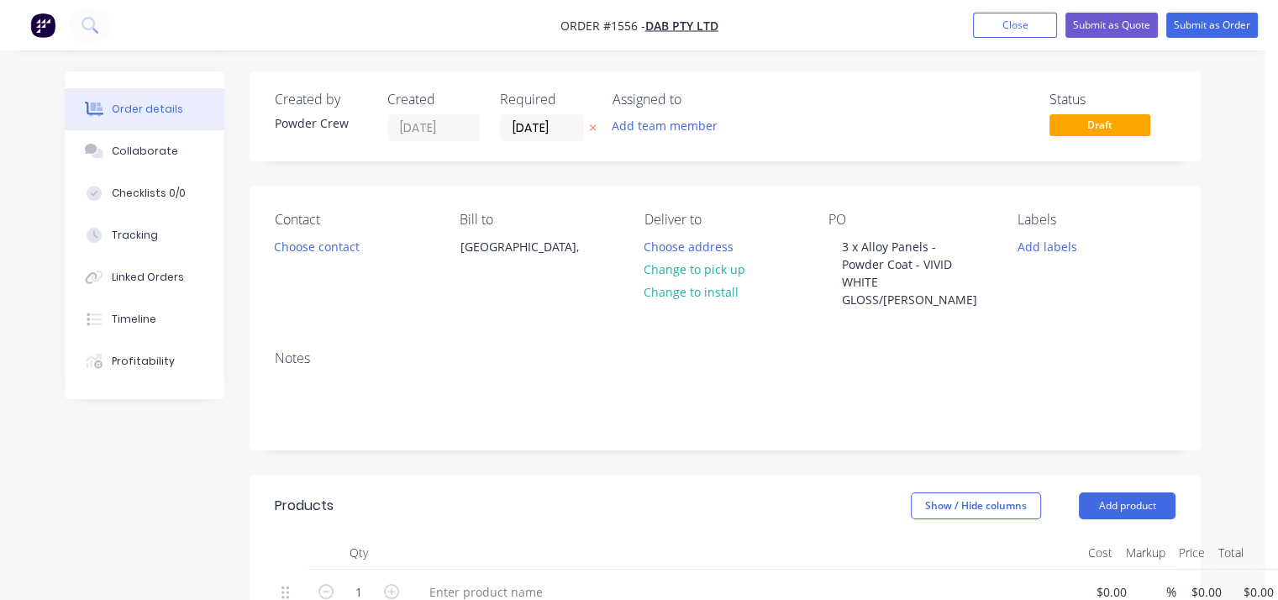
click at [462, 576] on div at bounding box center [745, 608] width 672 height 76
click at [471, 593] on div at bounding box center [486, 592] width 140 height 24
paste div
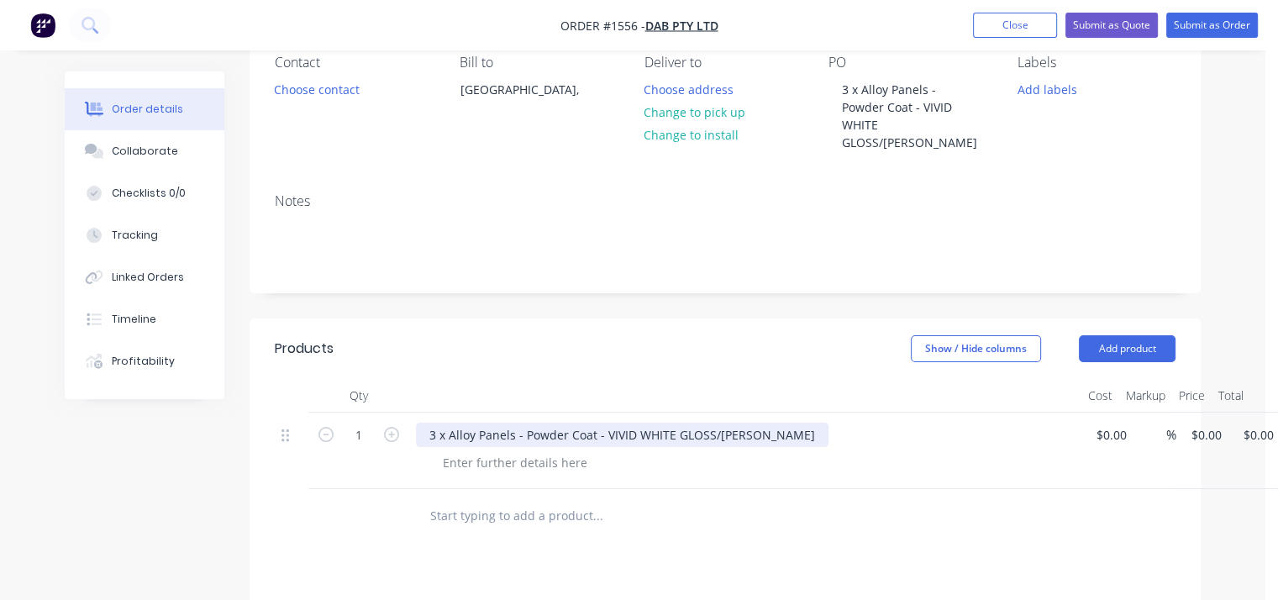
scroll to position [168, 0]
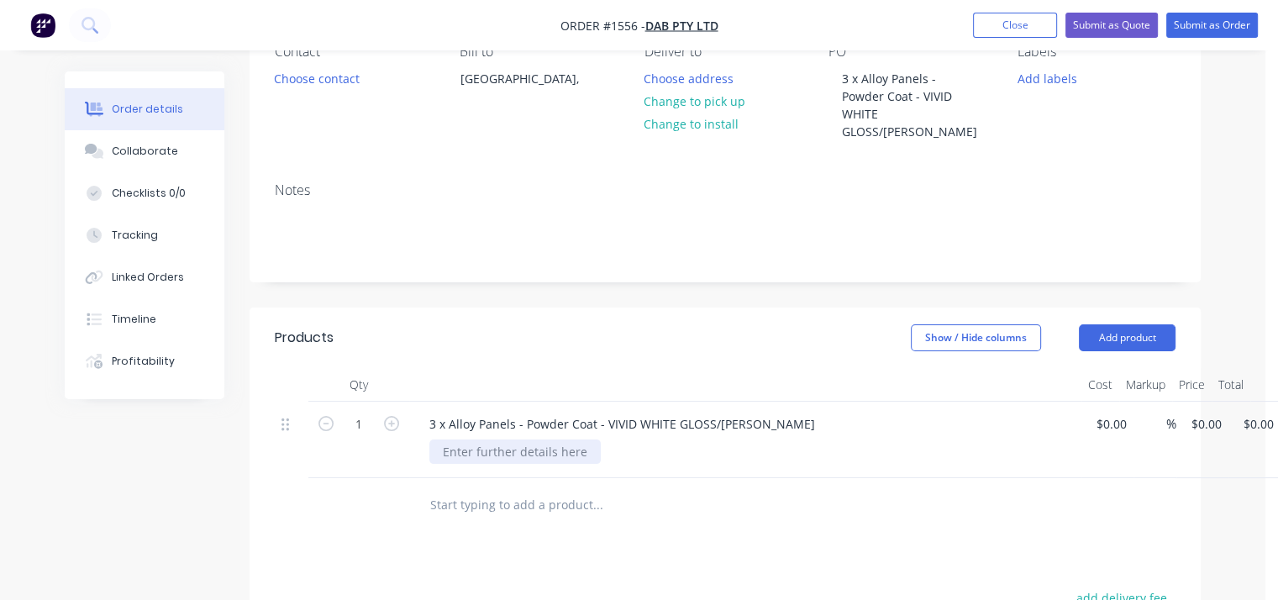
click at [522, 449] on div at bounding box center [514, 451] width 171 height 24
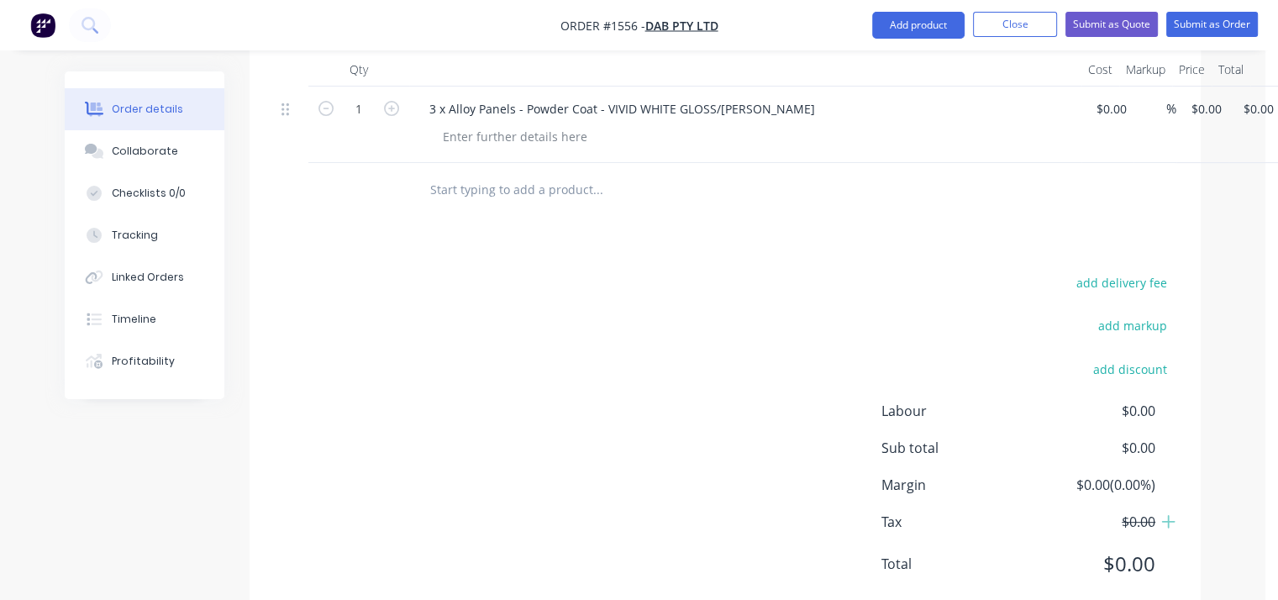
scroll to position [426, 0]
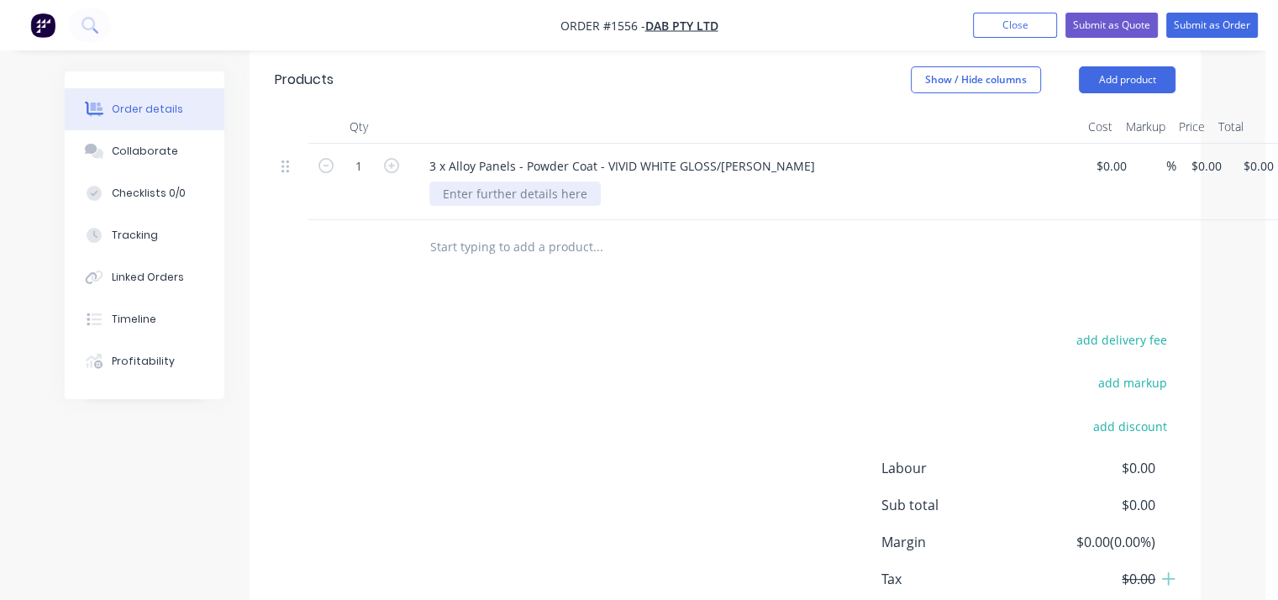
click at [515, 202] on div at bounding box center [514, 193] width 171 height 24
click at [1106, 161] on input at bounding box center [1104, 166] width 19 height 24
type input "$300.00"
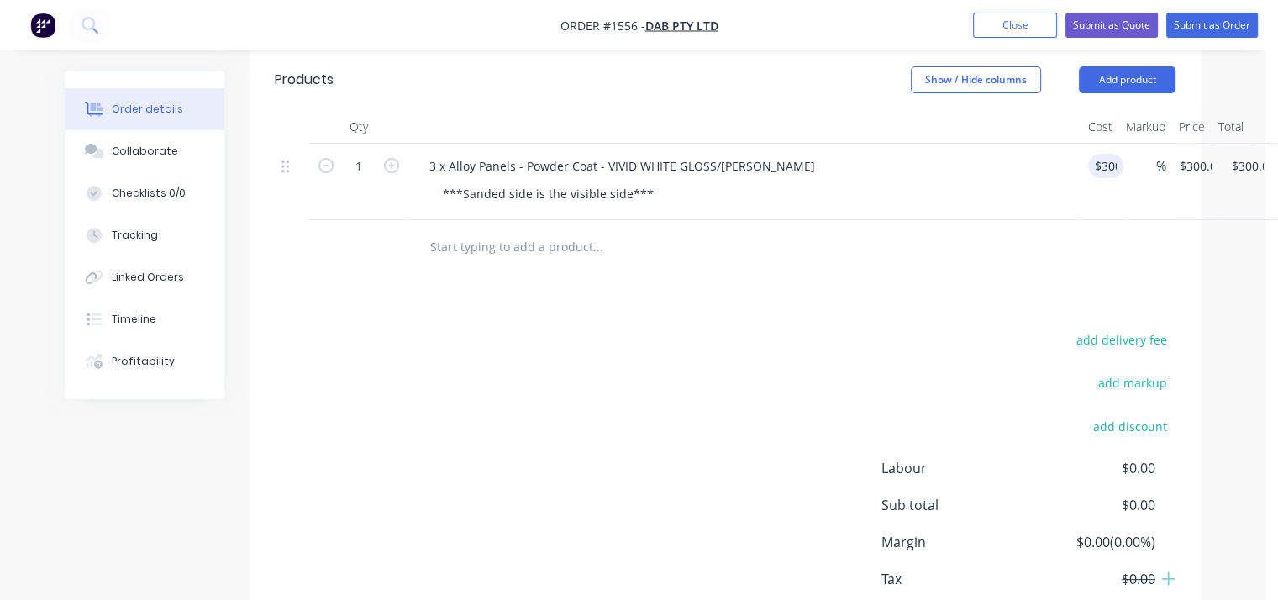
click at [1088, 270] on div at bounding box center [725, 247] width 901 height 55
click at [1195, 29] on button "Submit as Order" at bounding box center [1212, 25] width 92 height 25
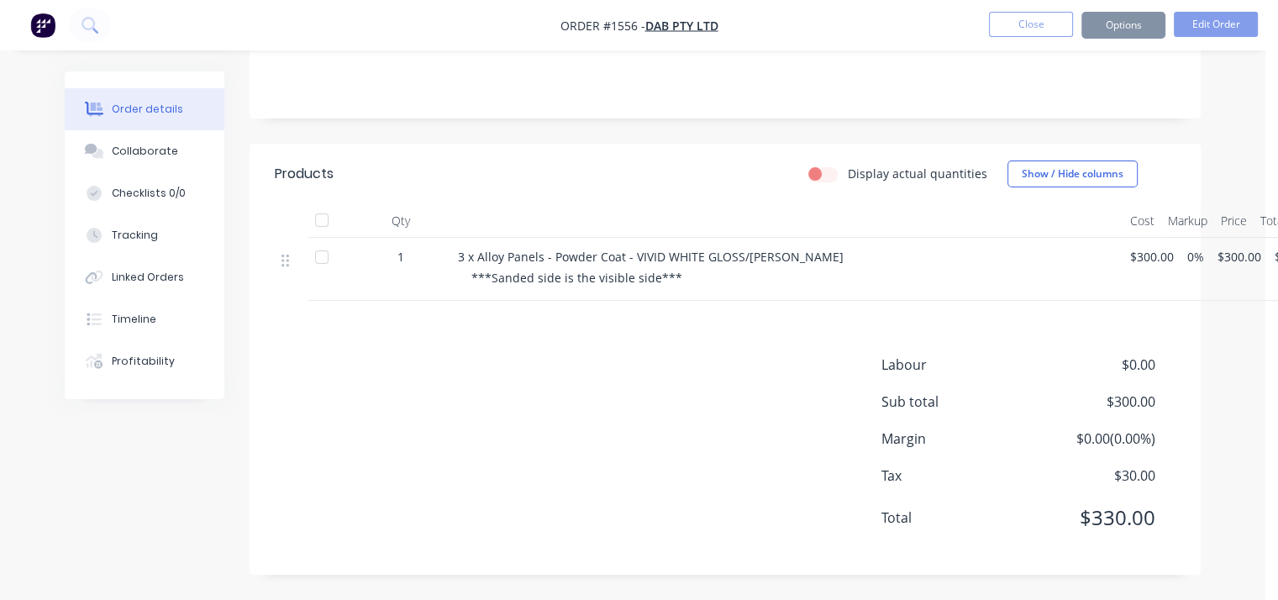
scroll to position [0, 0]
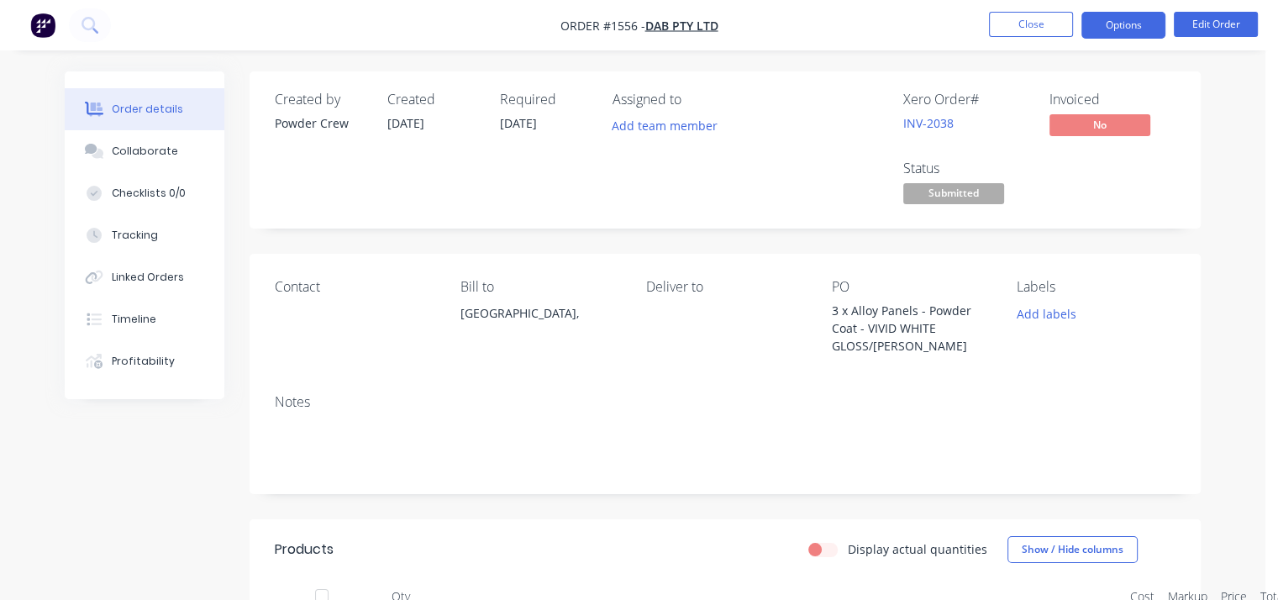
click at [1134, 24] on button "Options" at bounding box center [1123, 25] width 84 height 27
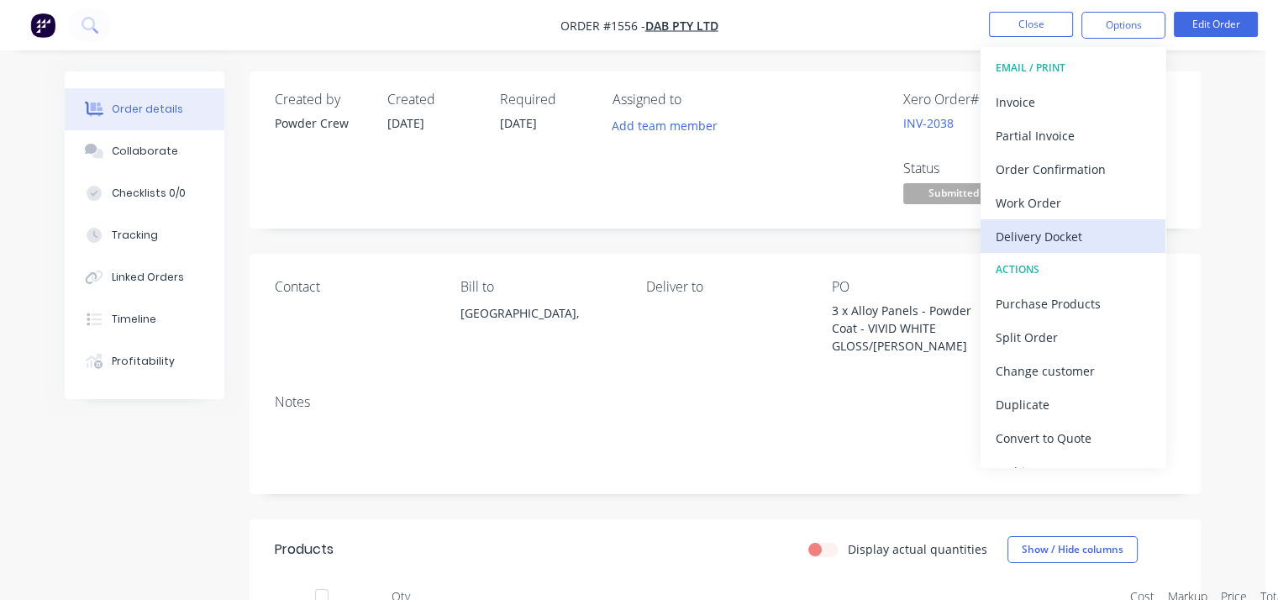
click at [1044, 234] on div "Delivery Docket" at bounding box center [1073, 236] width 155 height 24
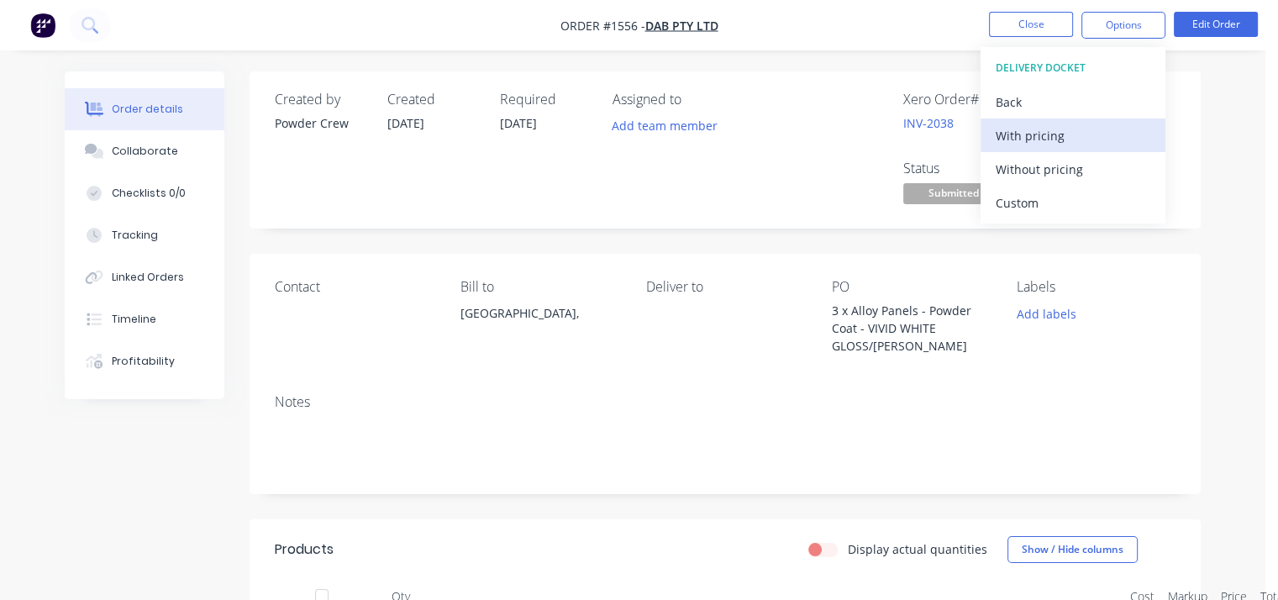
click at [1011, 134] on div "With pricing" at bounding box center [1073, 136] width 155 height 24
